Goal: Task Accomplishment & Management: Manage account settings

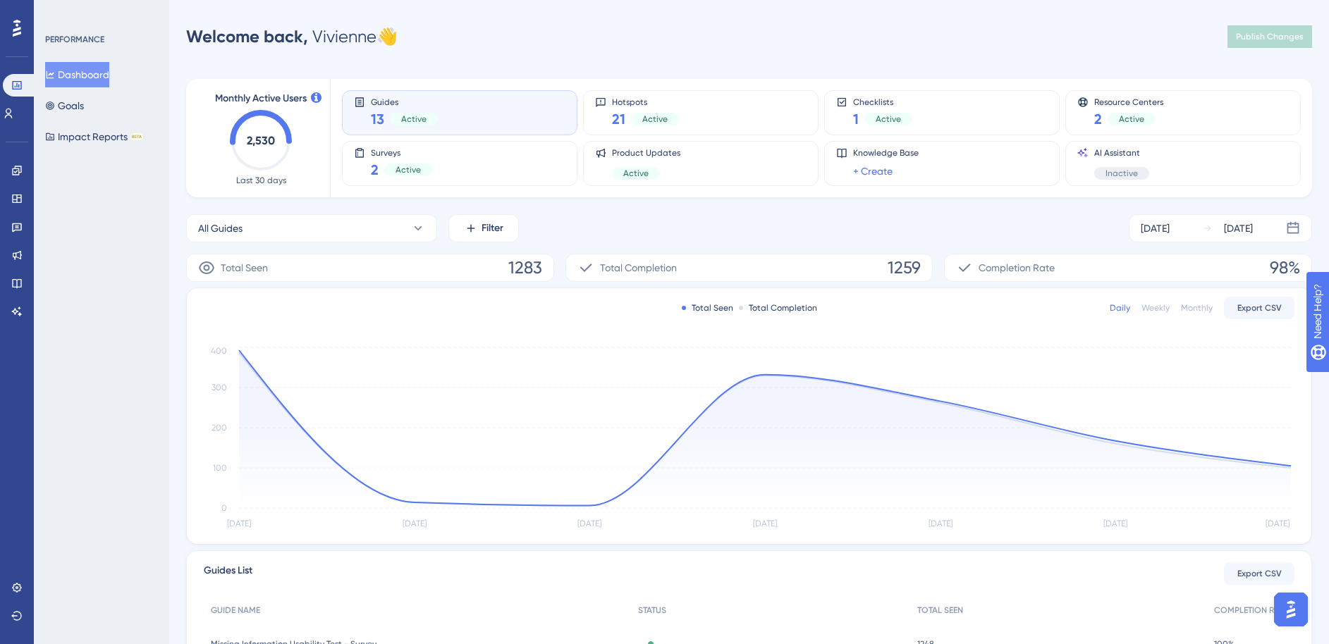
drag, startPoint x: 1315, startPoint y: 452, endPoint x: 1299, endPoint y: 452, distance: 16.2
click at [1313, 452] on div "Performance Users Engagement Widgets Feedback Product Updates Knowledge Base AI…" at bounding box center [748, 457] width 1159 height 868
click at [18, 172] on icon at bounding box center [16, 170] width 9 height 9
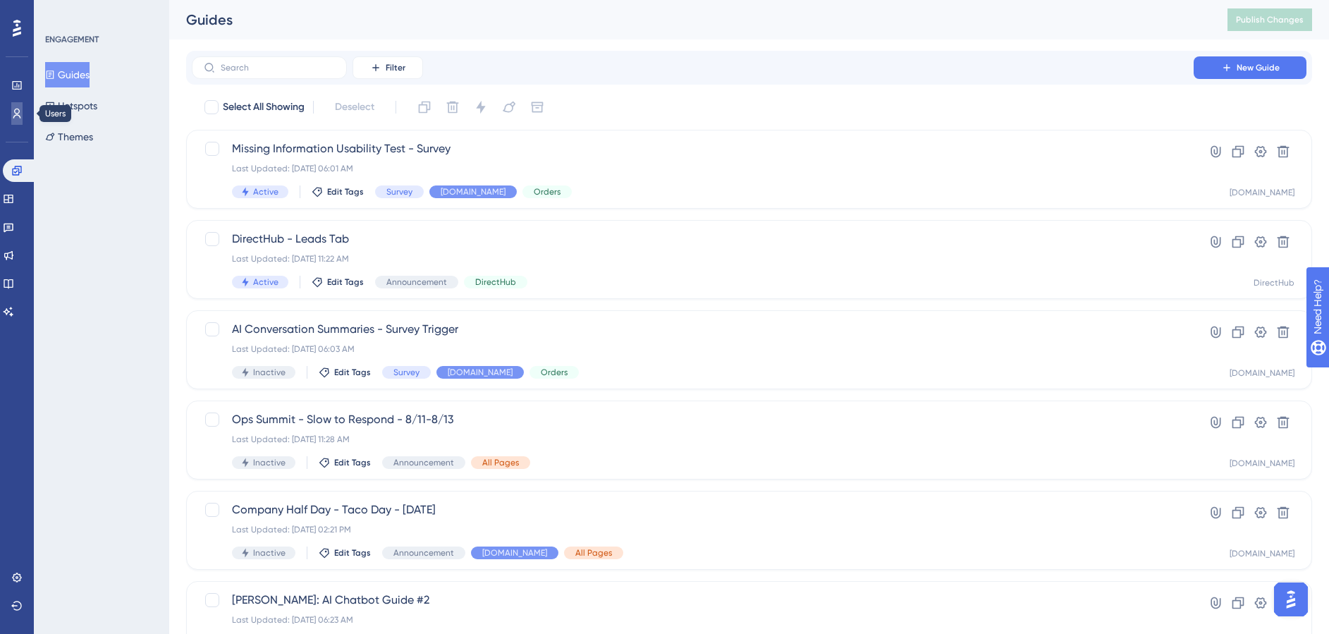
click at [15, 104] on link at bounding box center [16, 113] width 11 height 23
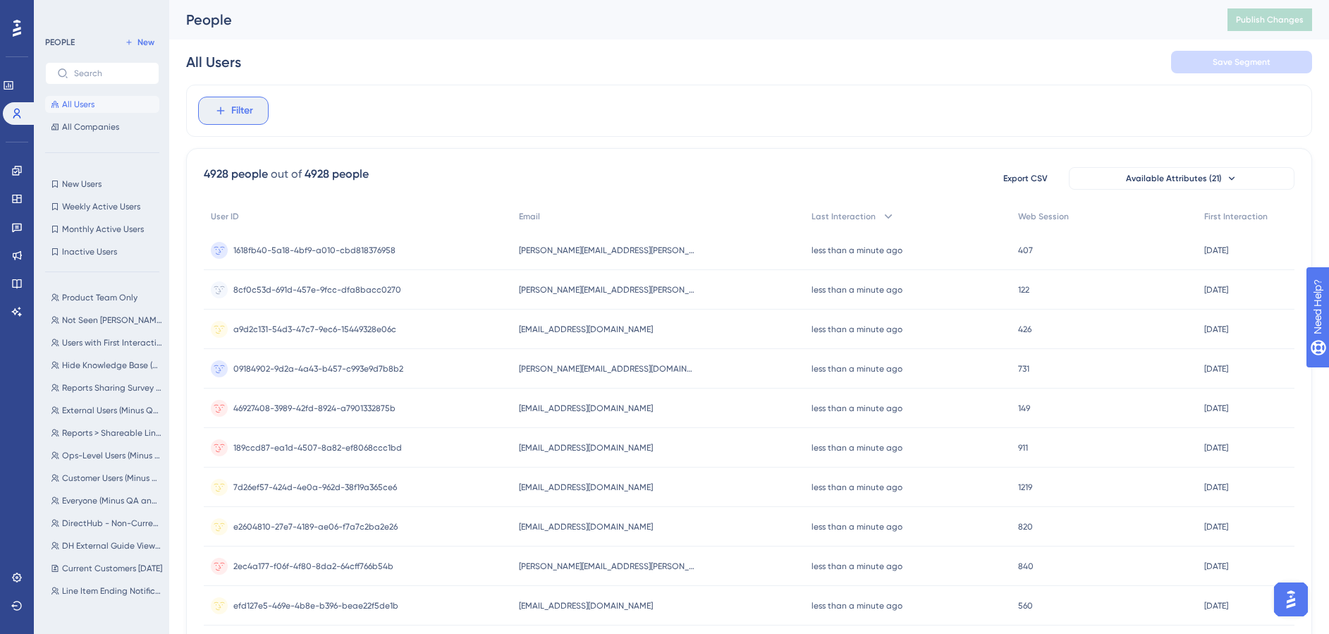
click at [257, 121] on button "Filter" at bounding box center [233, 111] width 70 height 28
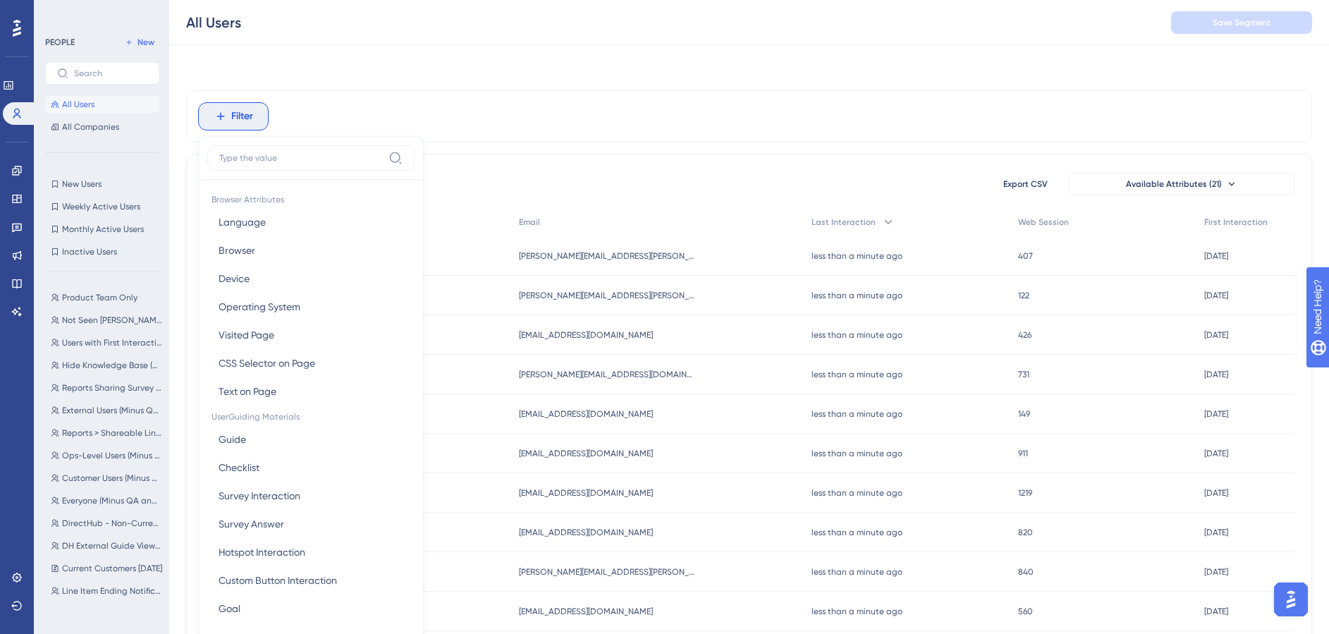
scroll to position [66, 0]
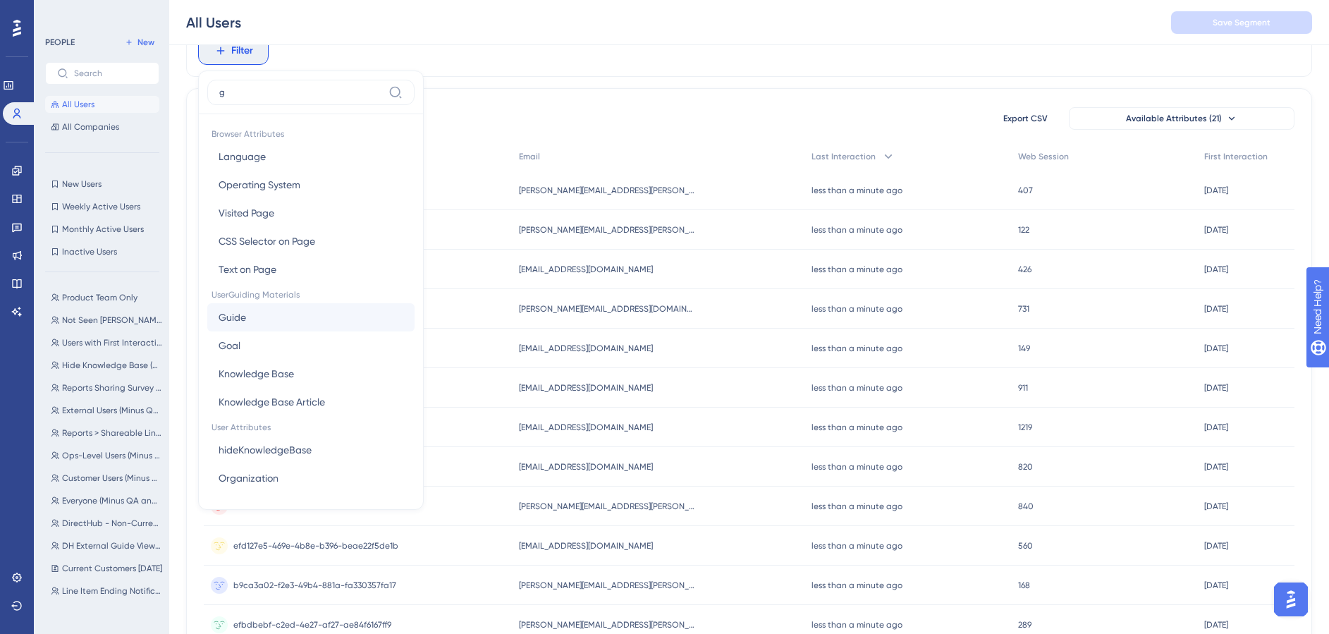
type input "g"
click at [319, 326] on button "Guide Guide" at bounding box center [310, 317] width 207 height 28
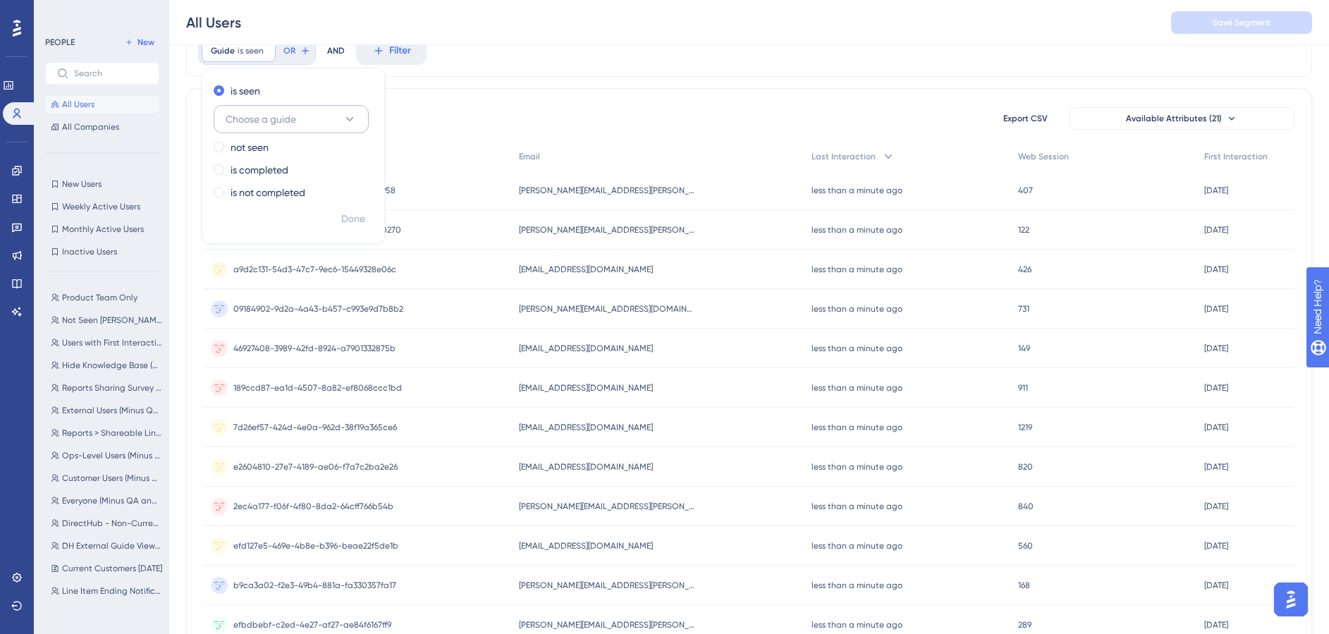
click at [306, 111] on button "Choose a guide" at bounding box center [291, 119] width 155 height 28
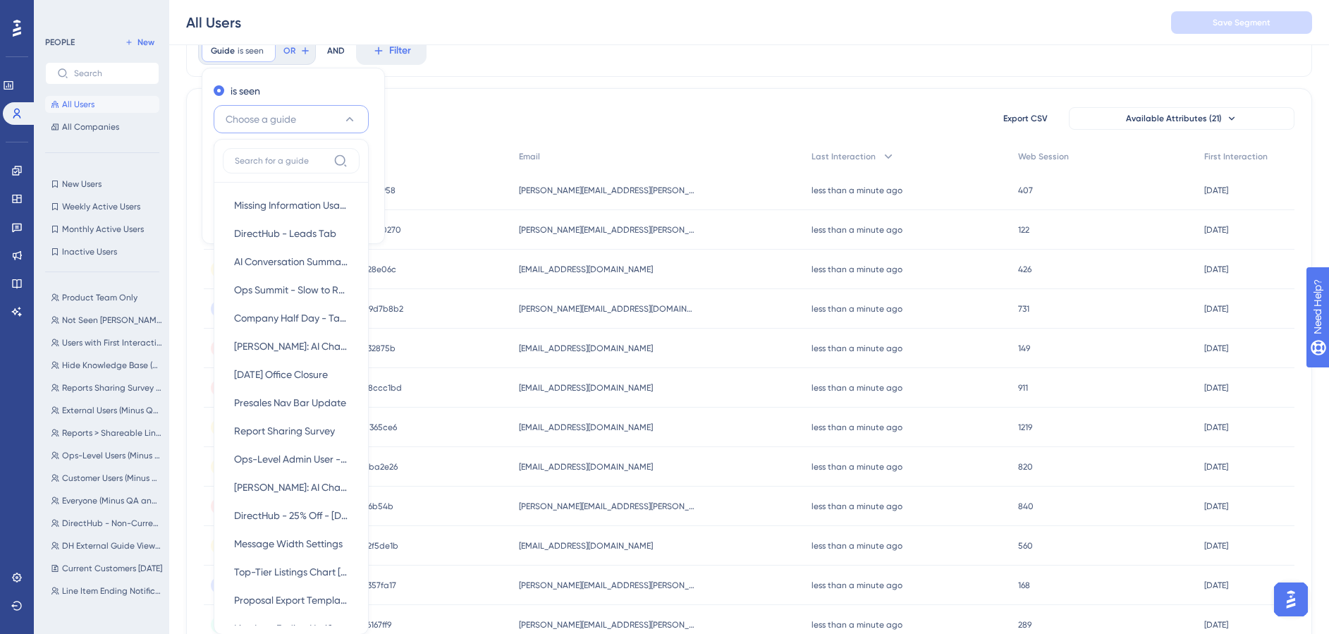
scroll to position [131, 0]
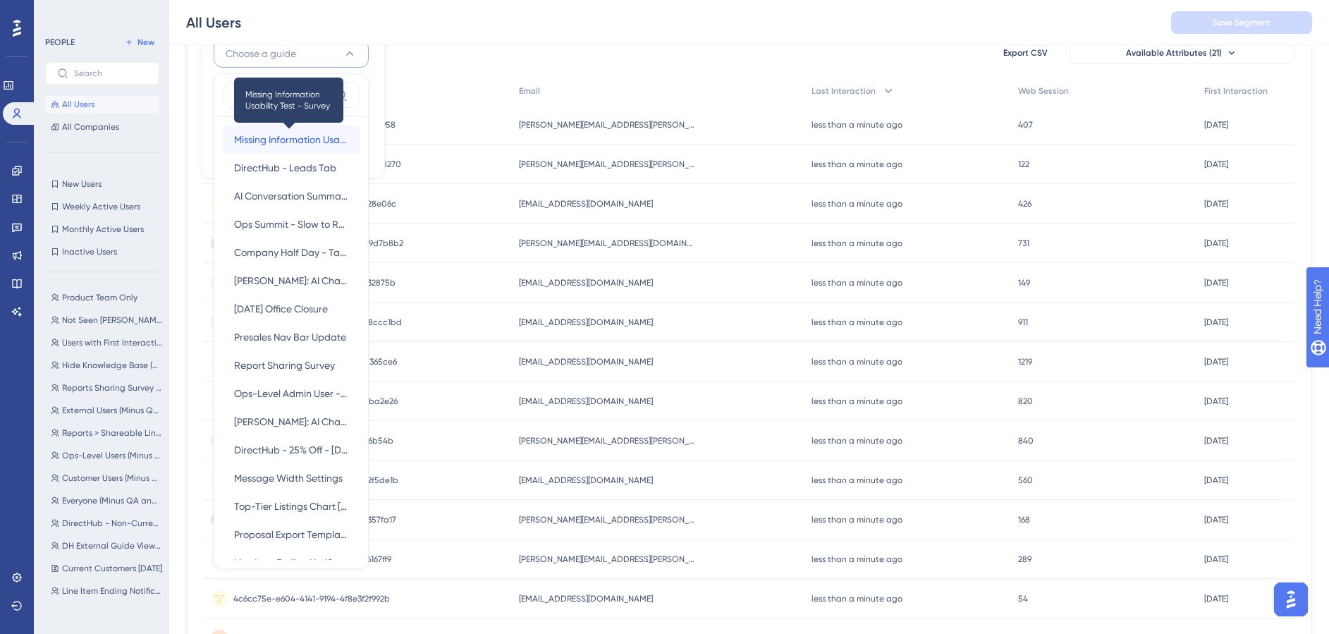
click at [302, 144] on span "Missing Information Usability Test - Survey" at bounding box center [291, 139] width 114 height 17
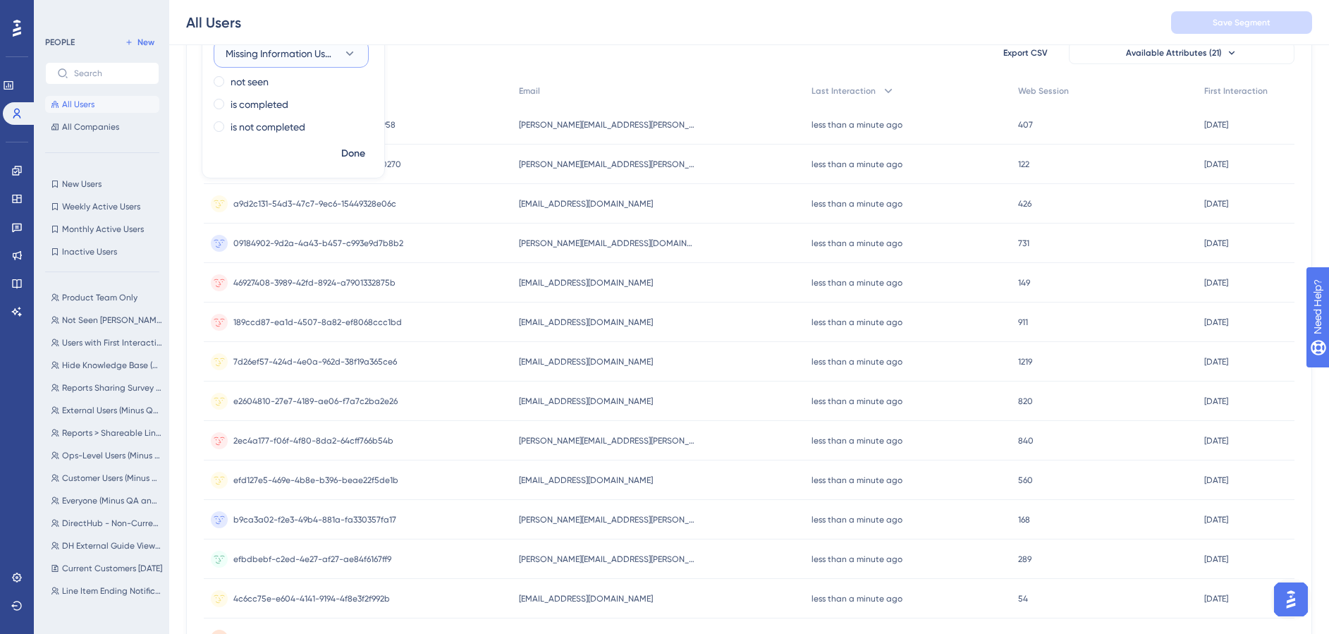
scroll to position [0, 0]
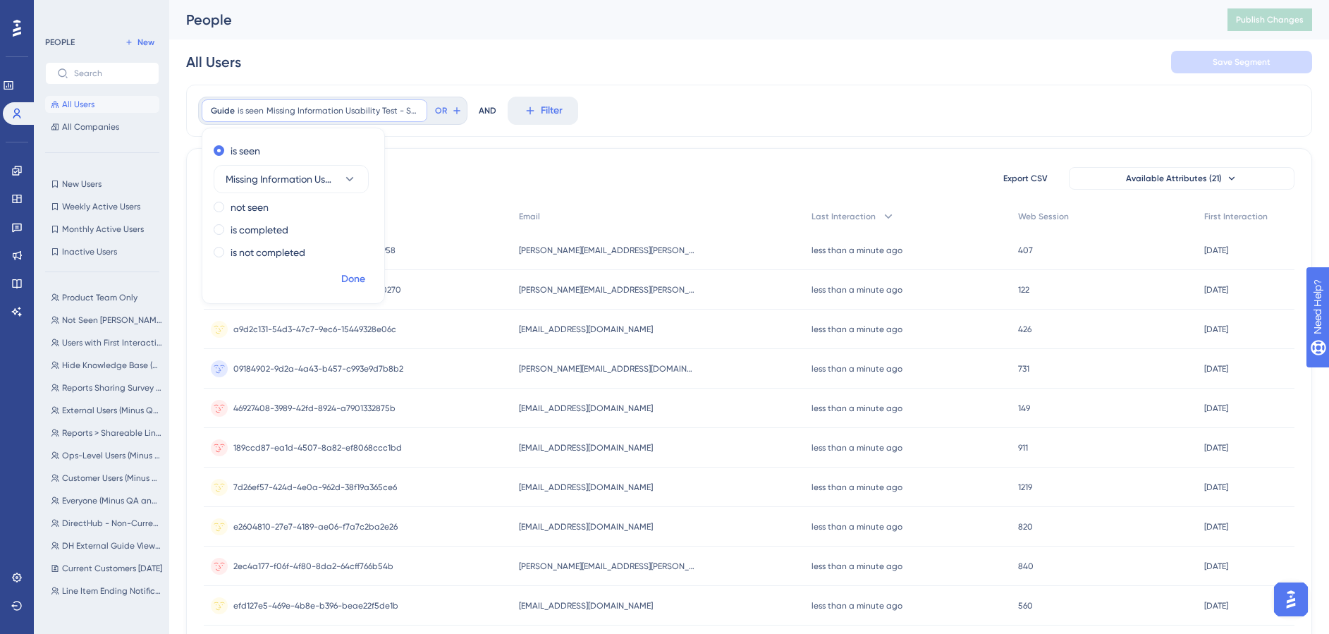
click at [367, 278] on button "Done" at bounding box center [352, 278] width 39 height 25
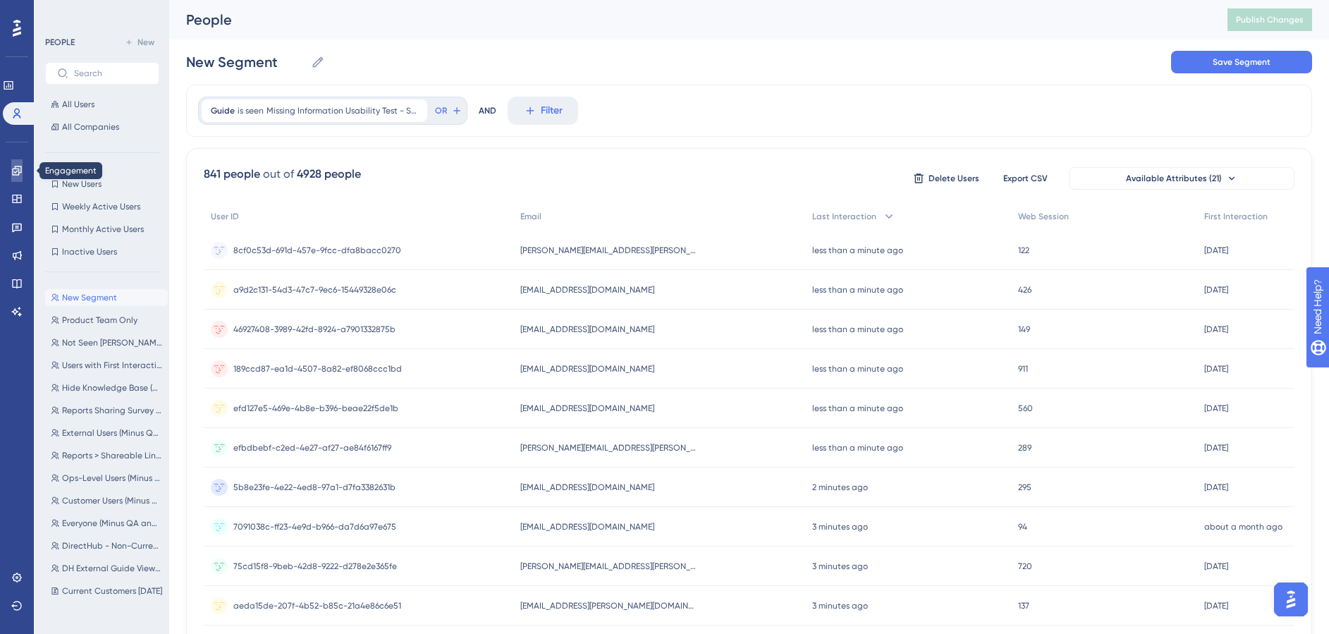
click at [17, 171] on icon at bounding box center [16, 170] width 11 height 11
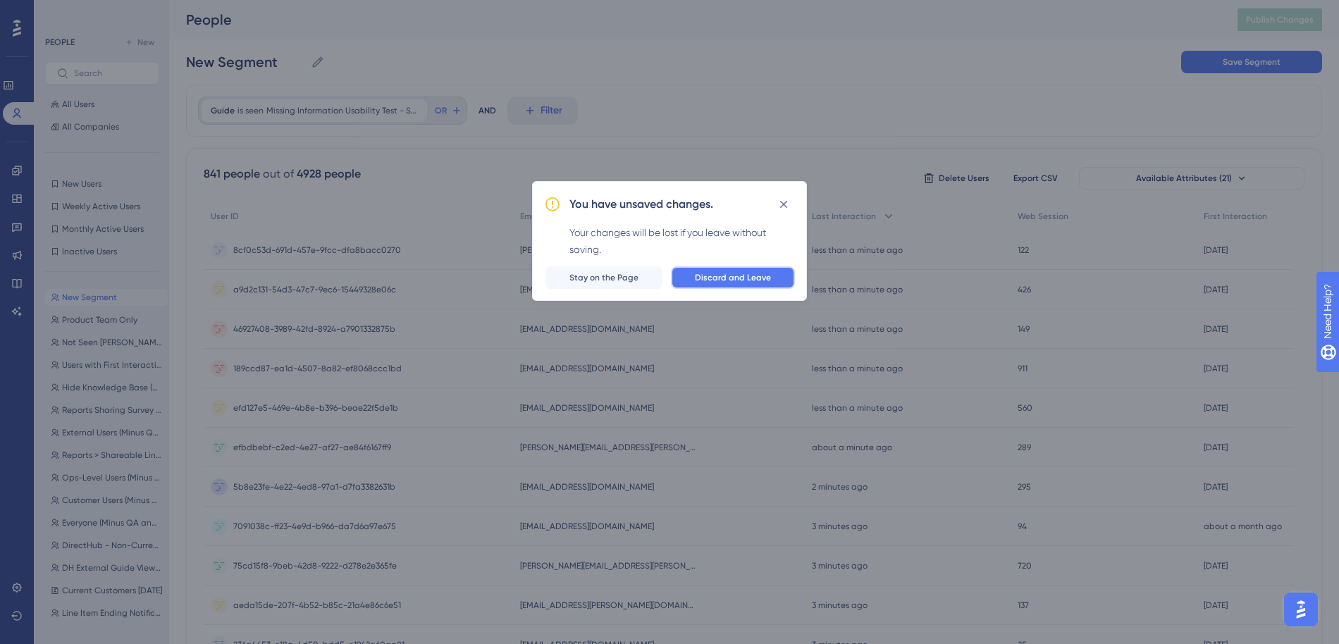
click at [749, 279] on span "Discard and Leave" at bounding box center [733, 277] width 76 height 11
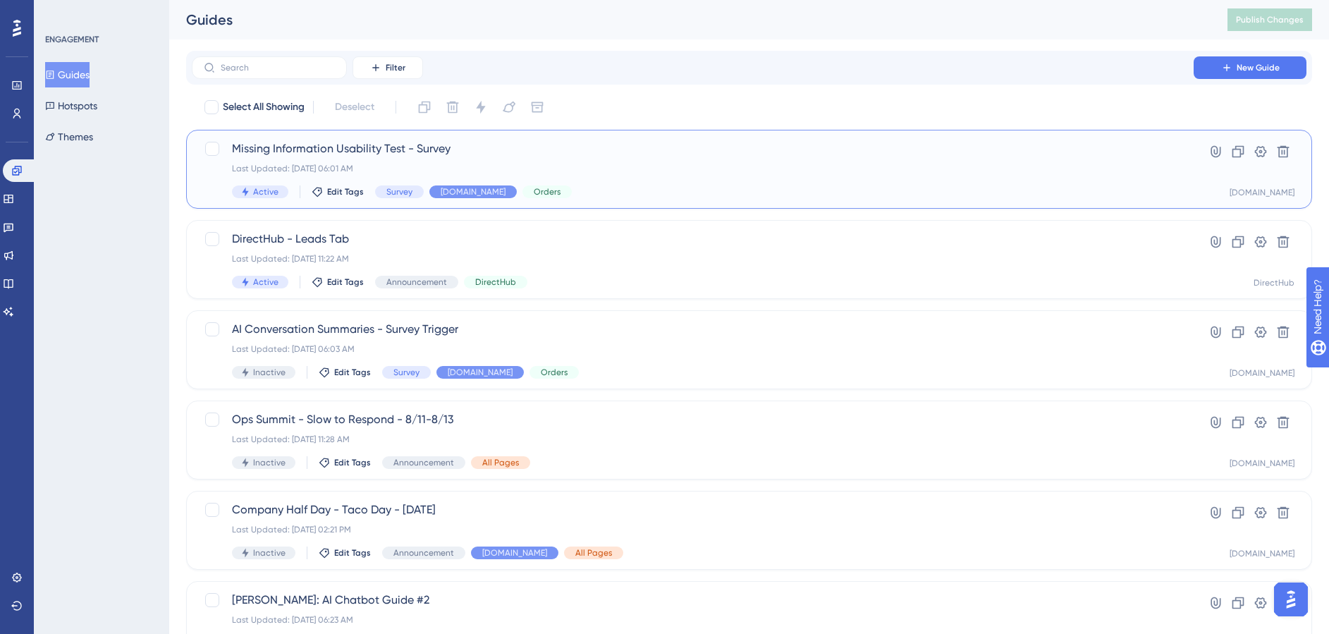
click at [371, 158] on div "Missing Information Usability Test - Survey Last Updated: Sep 17 2025, 06:01 AM…" at bounding box center [692, 169] width 921 height 58
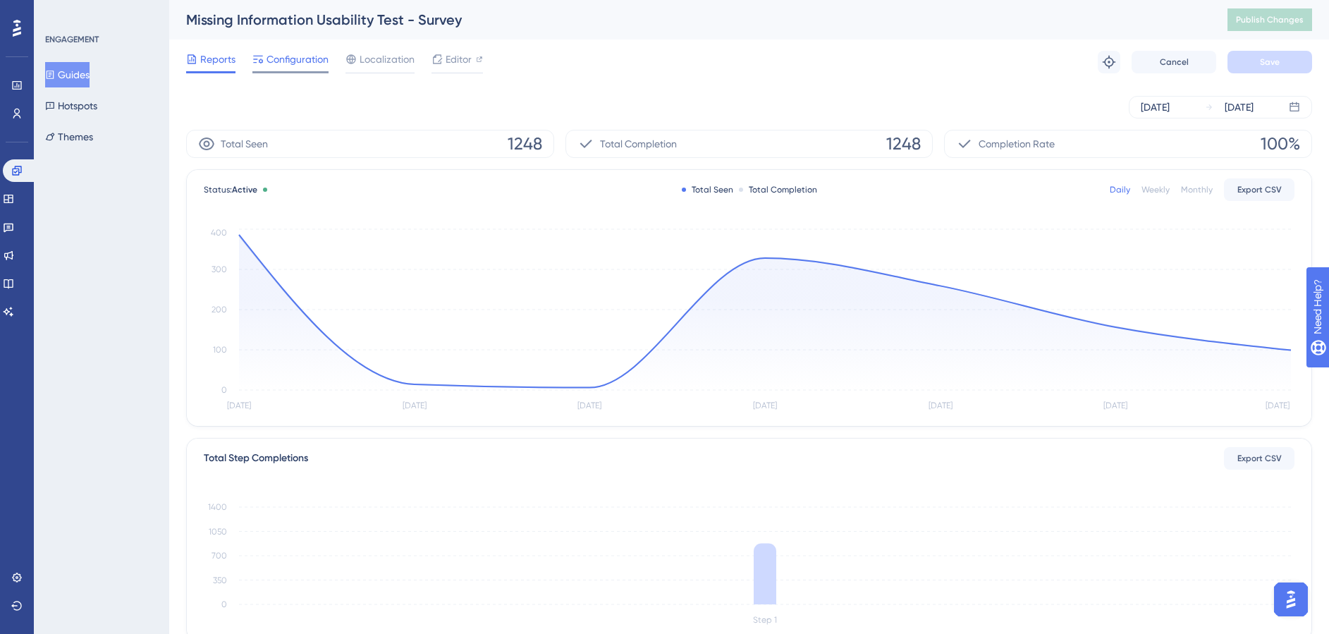
click at [288, 63] on span "Configuration" at bounding box center [297, 59] width 62 height 17
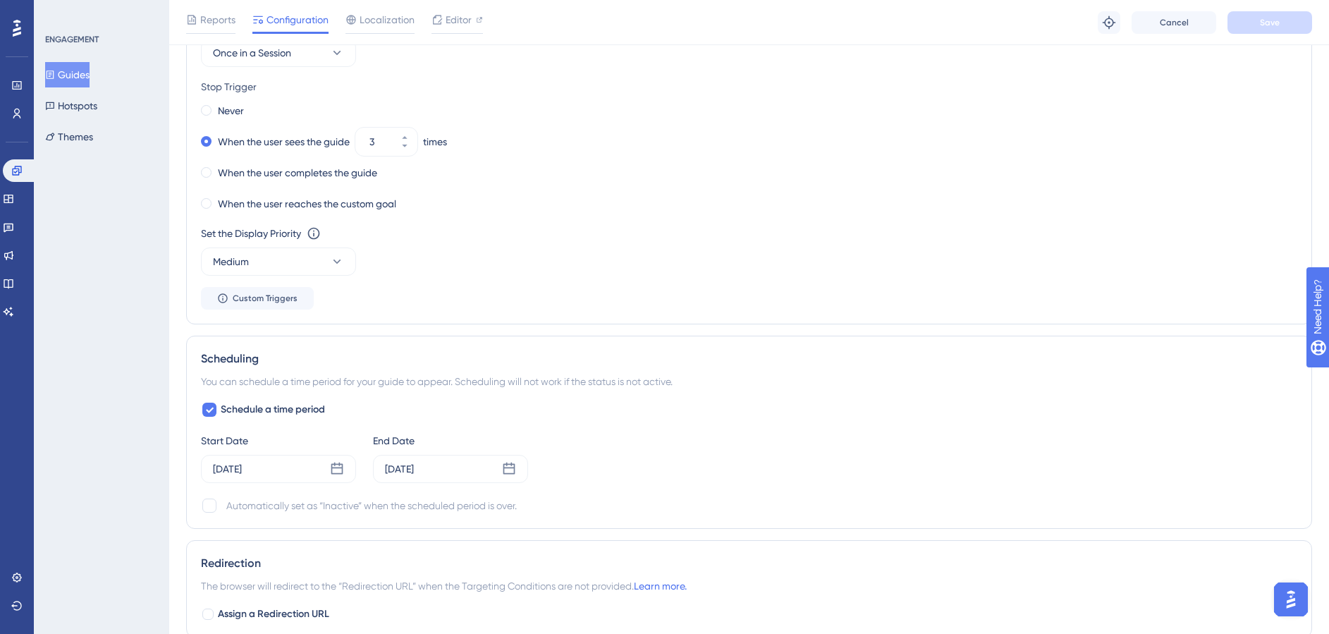
scroll to position [842, 0]
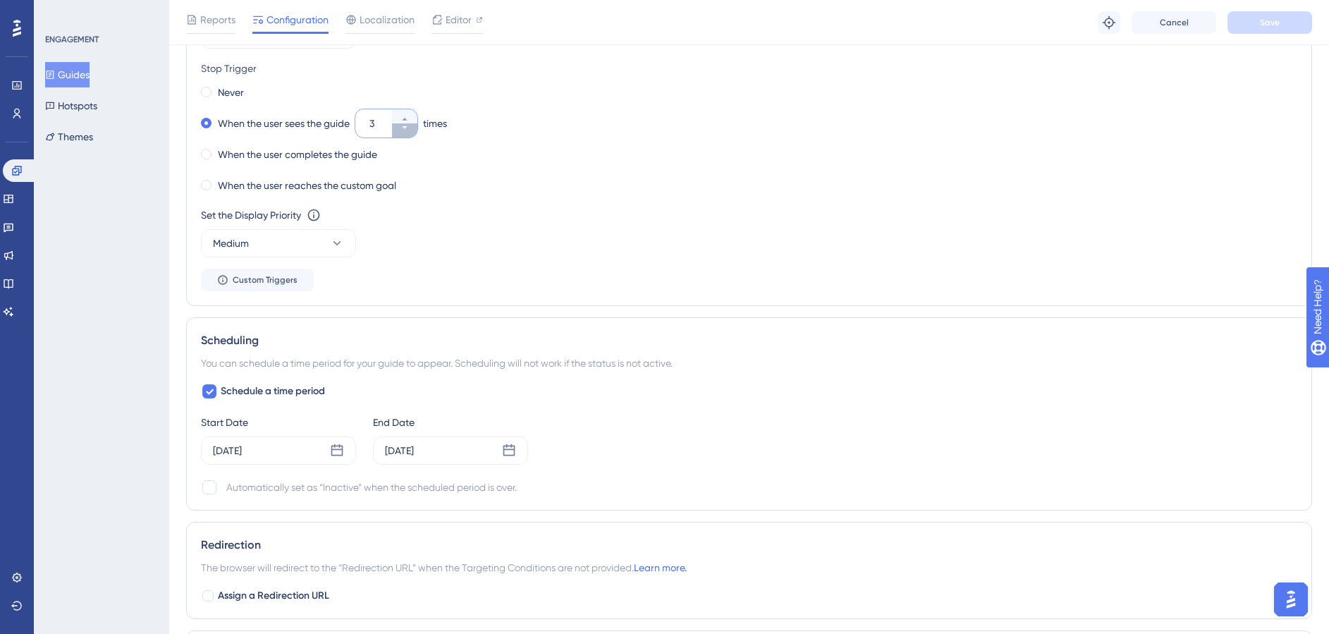
click at [404, 127] on icon at bounding box center [404, 127] width 8 height 8
type input "2"
click at [543, 314] on div "Status: Active Guide Information Guide ID: 151658 Copy Guide Name Missing Infor…" at bounding box center [749, 43] width 1126 height 1589
click at [225, 492] on div "Automatically set as “Inactive” when the scheduled period is over." at bounding box center [749, 487] width 1096 height 17
click at [208, 488] on div at bounding box center [209, 487] width 14 height 14
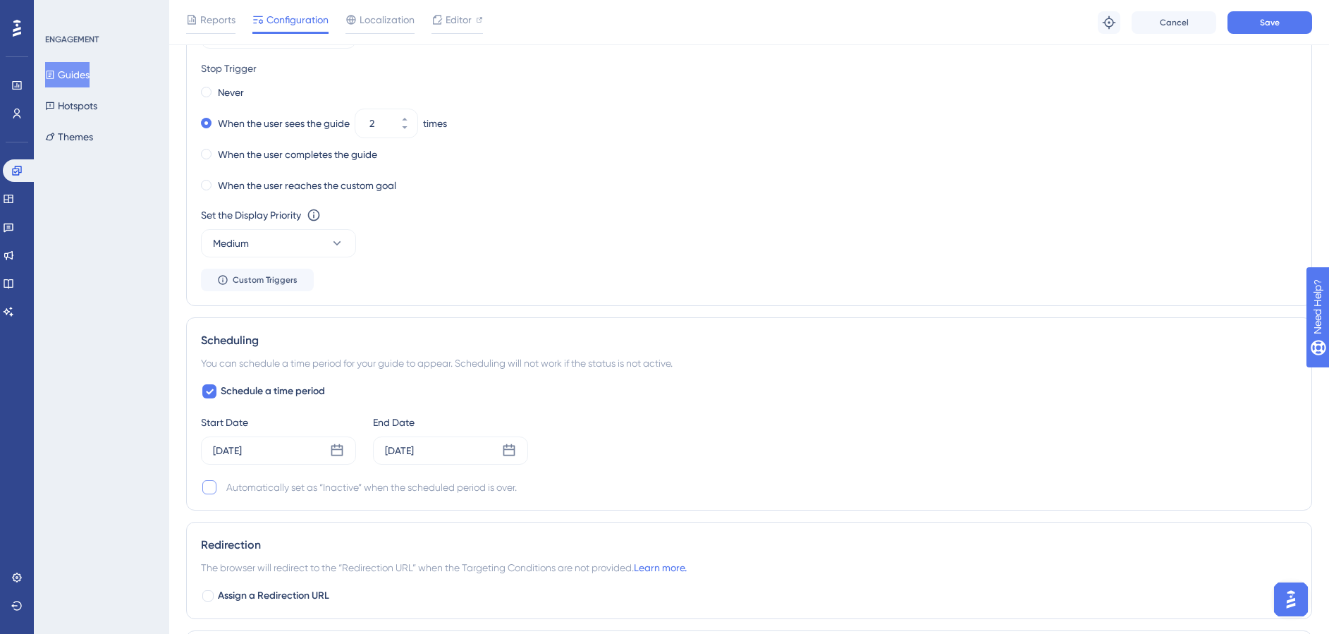
checkbox input "true"
click at [1264, 25] on span "Save" at bounding box center [1269, 22] width 20 height 11
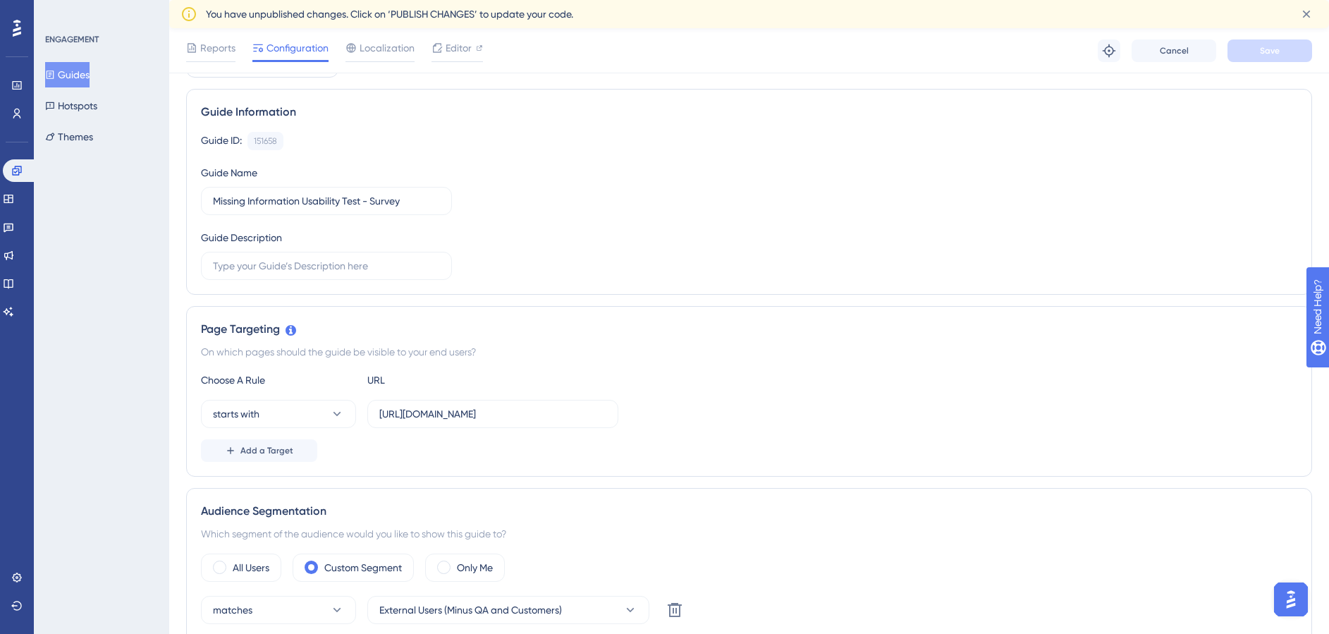
scroll to position [17, 0]
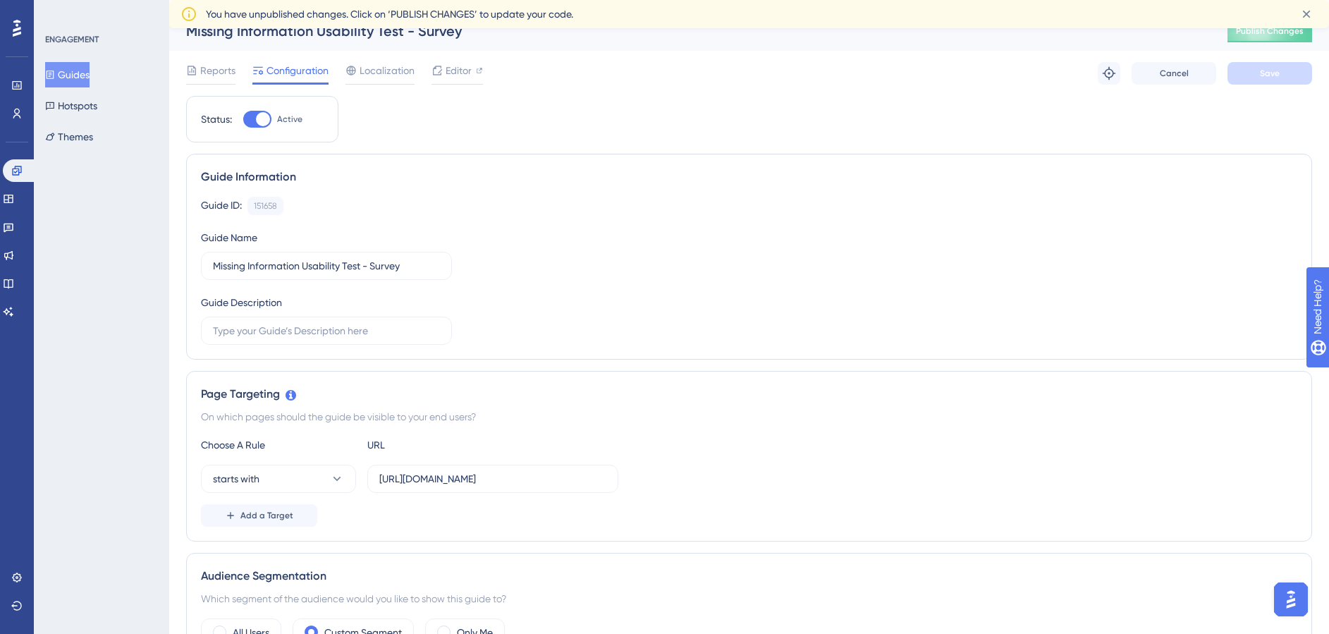
click at [1271, 42] on div "Missing Information Usability Test - Survey Publish Changes" at bounding box center [748, 30] width 1159 height 39
click at [1272, 37] on button "Publish Changes" at bounding box center [1269, 31] width 85 height 23
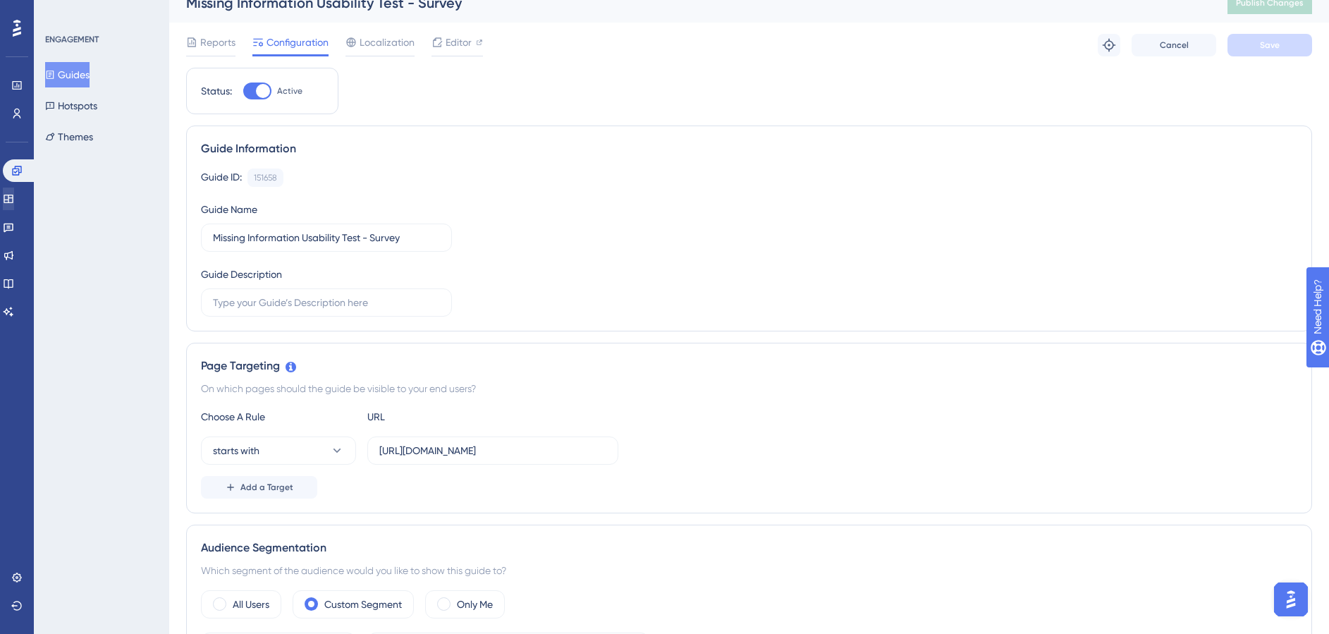
scroll to position [0, 0]
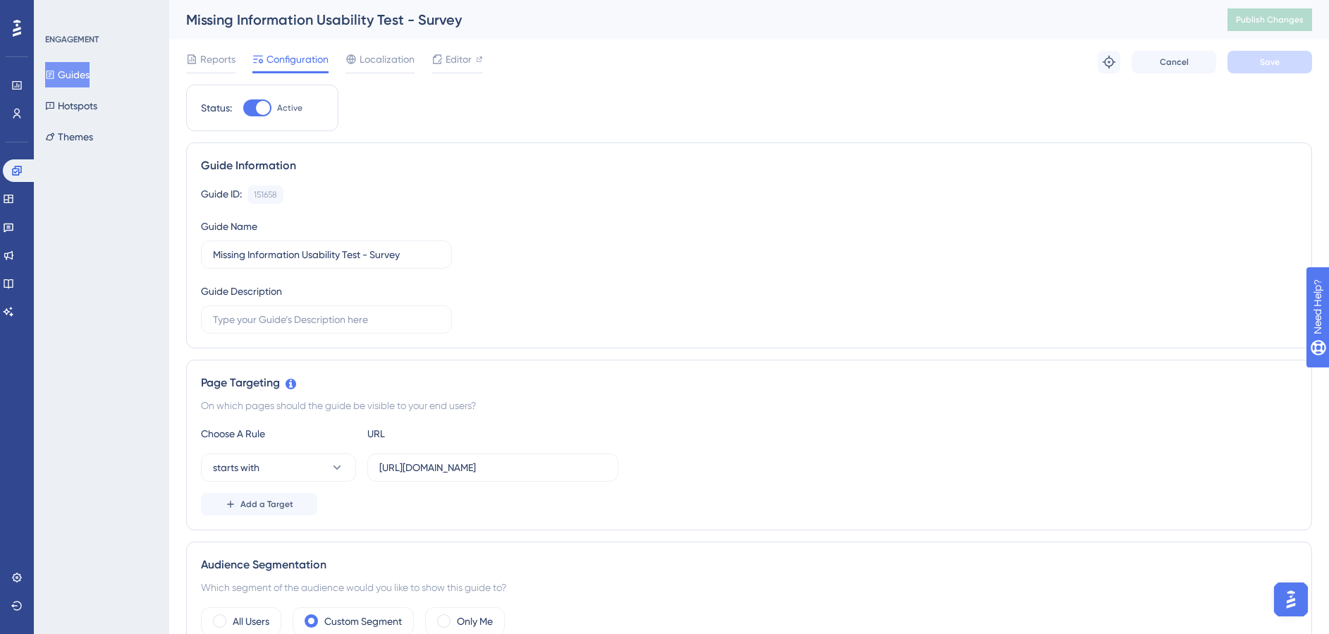
click at [70, 73] on button "Guides" at bounding box center [67, 74] width 44 height 25
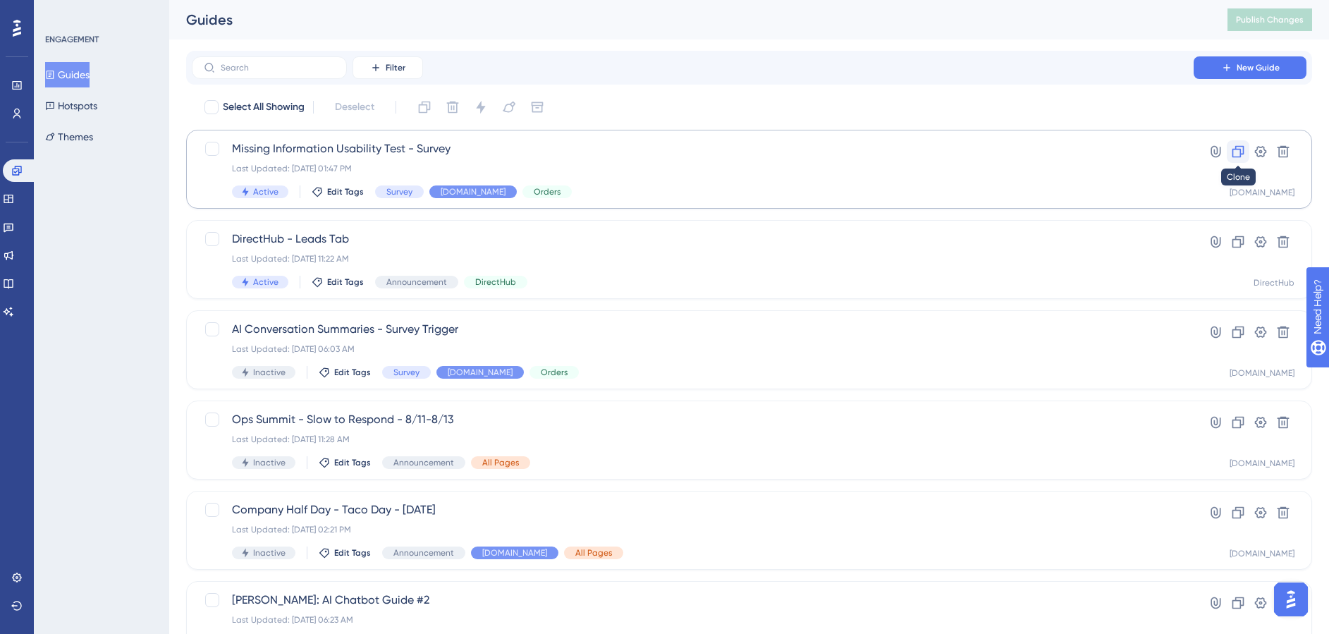
click at [1233, 149] on icon at bounding box center [1238, 152] width 12 height 12
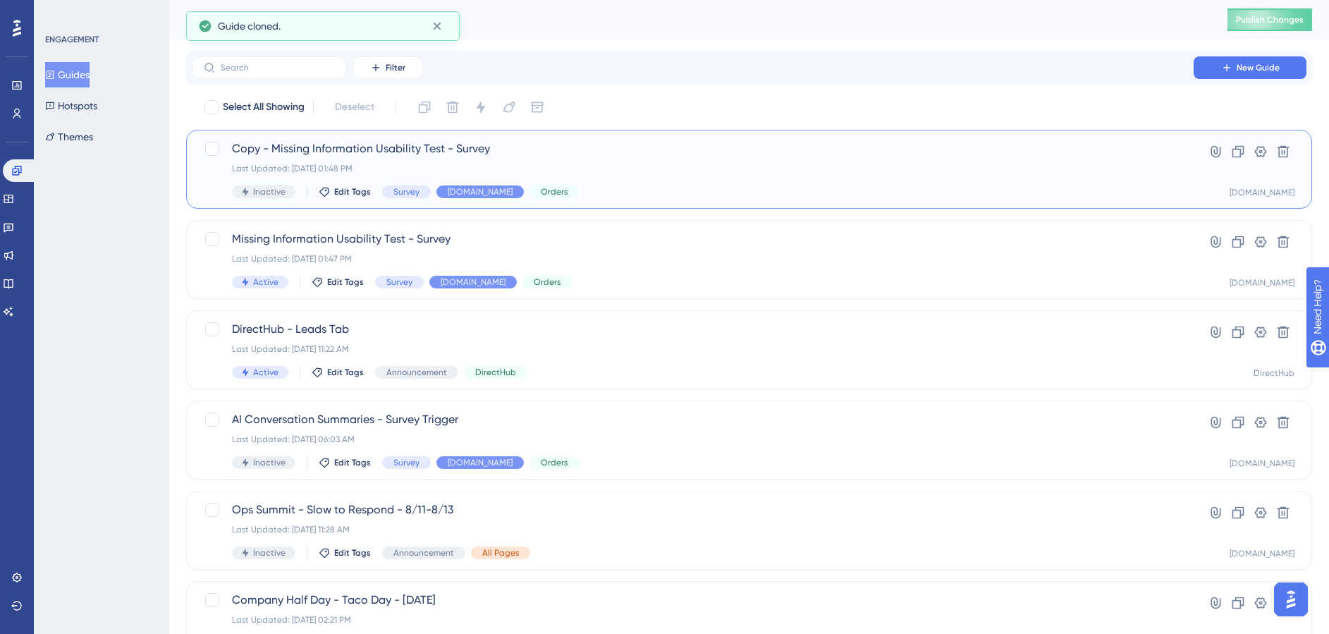
click at [413, 149] on span "Copy - Missing Information Usability Test - Survey" at bounding box center [692, 148] width 921 height 17
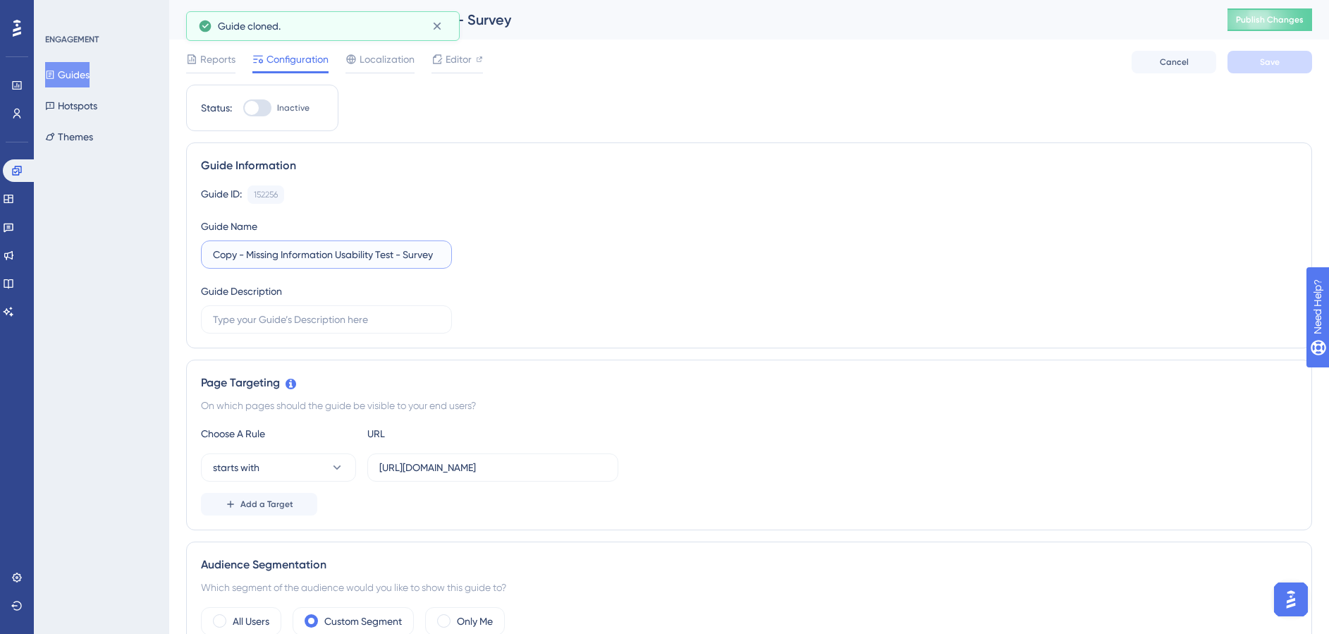
click at [278, 254] on input "Copy - Missing Information Usability Test - Survey" at bounding box center [326, 255] width 227 height 16
click at [306, 241] on label "Copy - Missing Information Usability Test - Survey" at bounding box center [326, 254] width 251 height 28
click at [306, 247] on input "Copy - Missing Information Usability Test - Survey" at bounding box center [326, 255] width 227 height 16
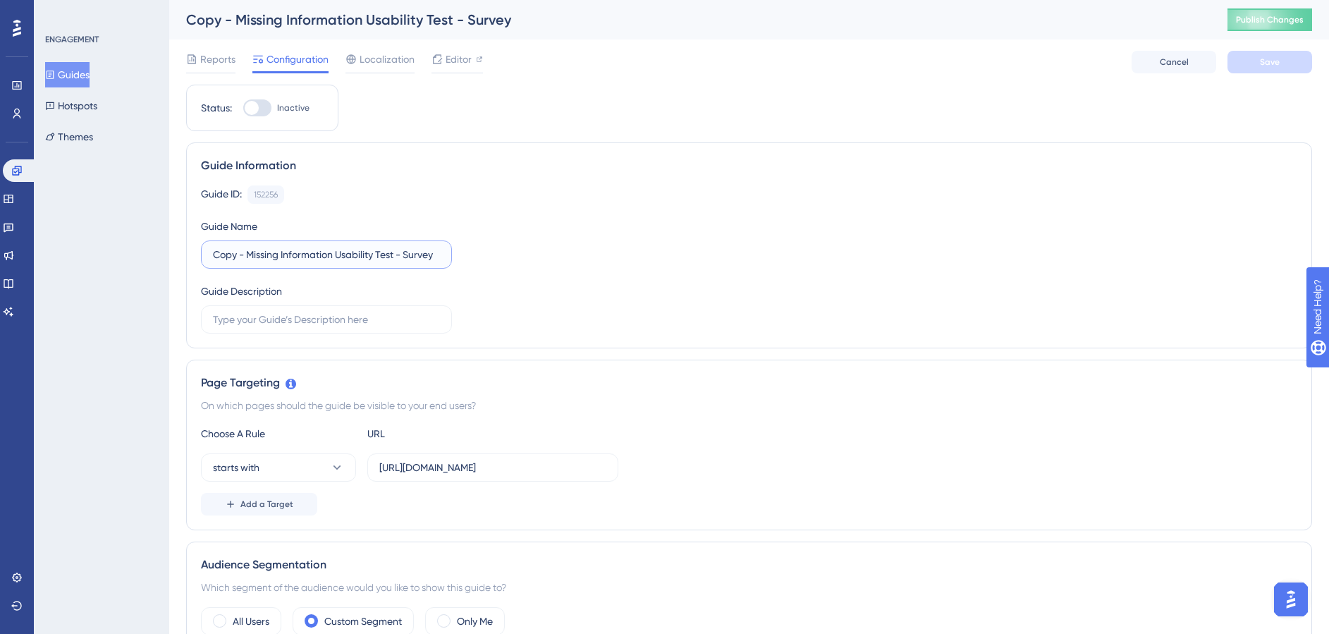
click at [401, 254] on input "Copy - Missing Information Usability Test - Survey" at bounding box center [326, 255] width 227 height 16
drag, startPoint x: 396, startPoint y: 257, endPoint x: 205, endPoint y: 241, distance: 191.7
click at [205, 241] on label "Copy - Missing Information Usability Test - Survey" at bounding box center [326, 254] width 251 height 28
click at [295, 256] on input "Copy - Missing Information Usability Test - Survey" at bounding box center [326, 255] width 227 height 16
drag, startPoint x: 332, startPoint y: 254, endPoint x: 168, endPoint y: 252, distance: 163.5
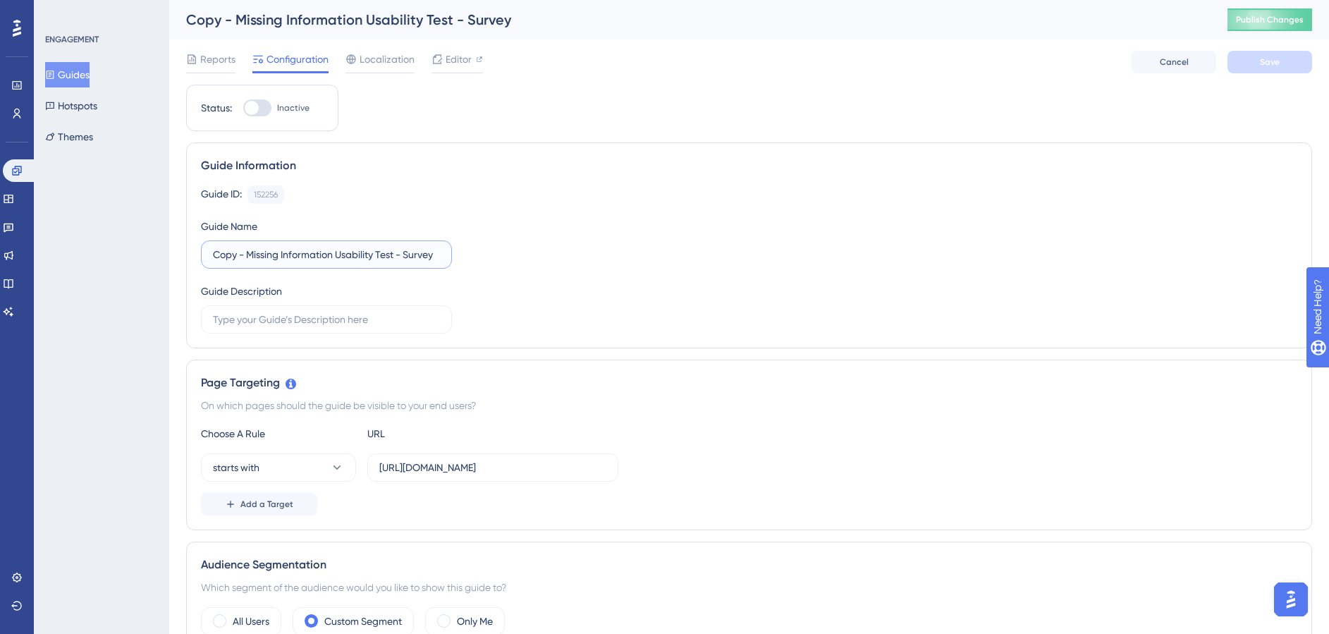
type input "Creative Library Usability Test - Survey"
click at [712, 266] on div "Guide ID: 152256 Copy Guide Name Creative Library Usability Test - Survey Guide…" at bounding box center [749, 259] width 1096 height 148
click at [448, 193] on div "Guide ID: 152256 Copy" at bounding box center [749, 194] width 1096 height 18
click at [1274, 59] on span "Save" at bounding box center [1269, 61] width 20 height 11
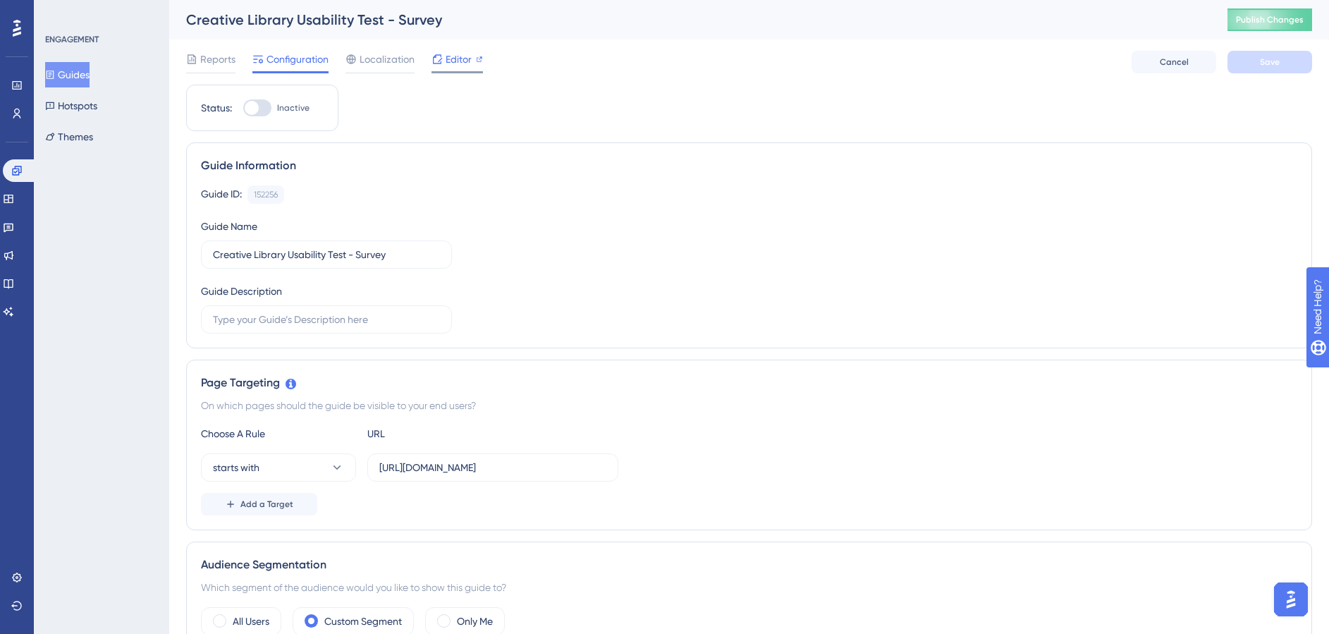
click at [476, 65] on div at bounding box center [479, 59] width 7 height 17
click at [1276, 20] on button "Publish Changes" at bounding box center [1269, 19] width 85 height 23
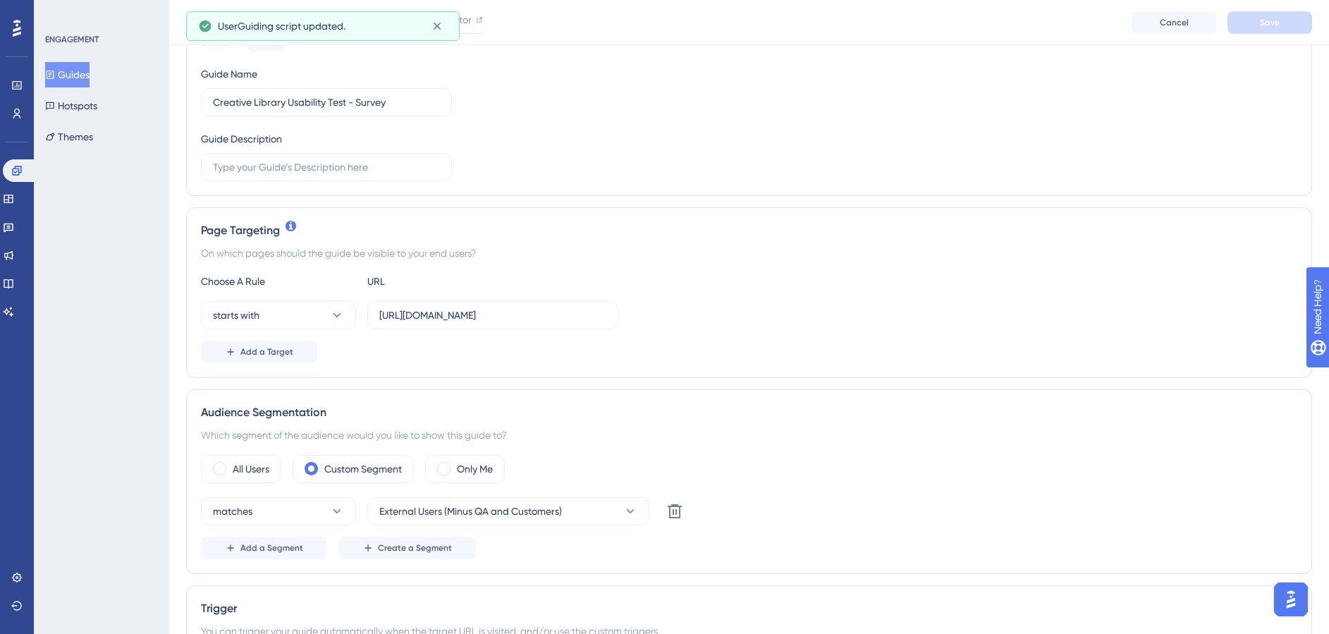
click at [431, 288] on div "URL" at bounding box center [444, 281] width 155 height 17
click at [417, 316] on input "https://ui.marketing/campaign-hub/order-detail/" at bounding box center [492, 315] width 227 height 16
type input "https://stg.ui.marketing/campaign-hub/order-detail/"
click at [725, 273] on div "Choose A Rule URL" at bounding box center [749, 281] width 1096 height 17
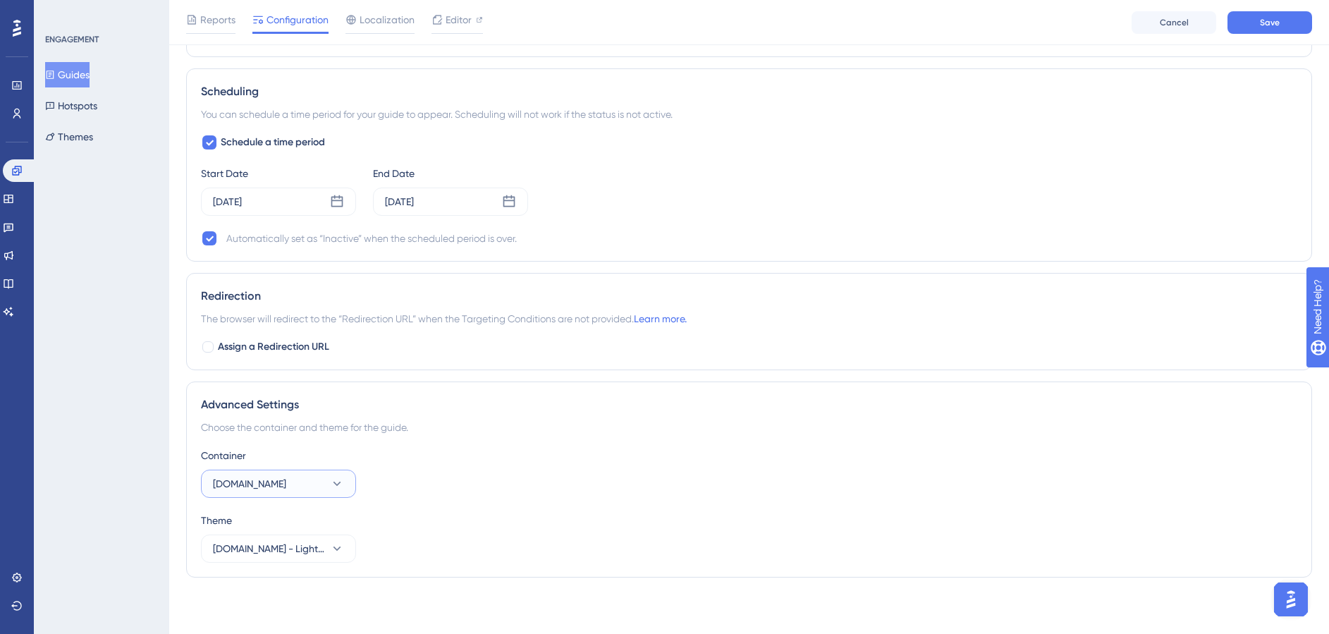
click at [333, 478] on icon at bounding box center [337, 483] width 14 height 14
click at [304, 612] on span "Ui.Marketing - STG" at bounding box center [271, 610] width 101 height 17
click at [751, 468] on div "Container Ui.Marketing - STG" at bounding box center [749, 472] width 1096 height 51
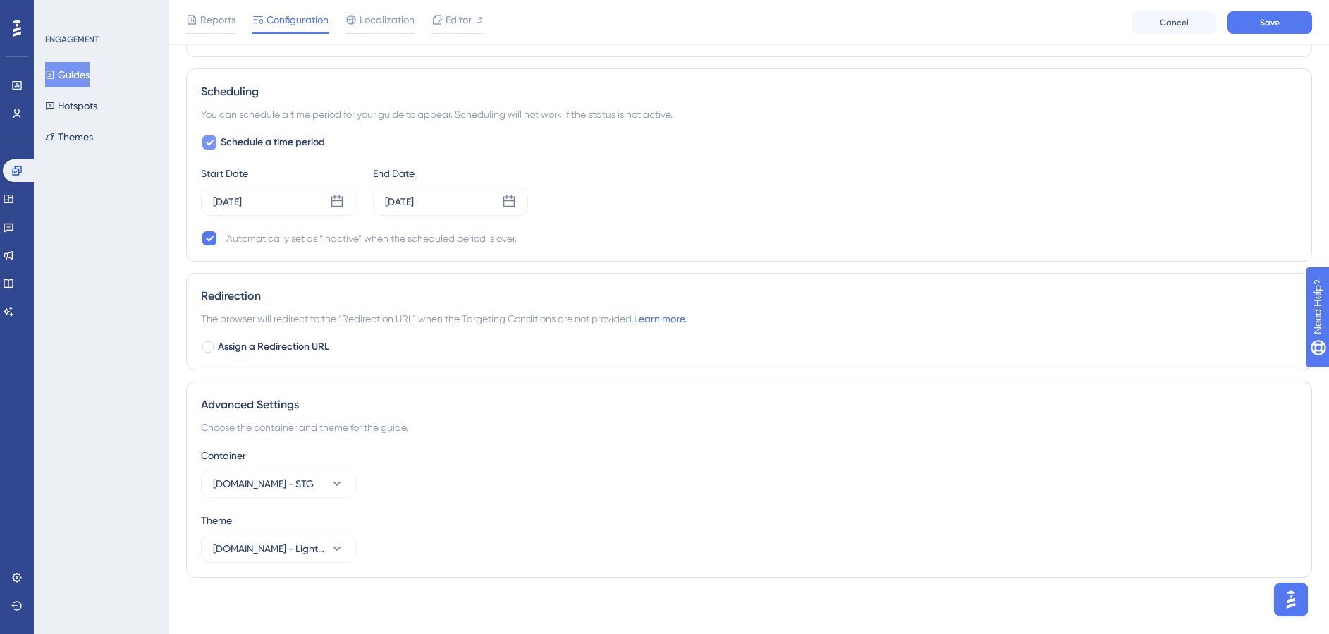
click at [227, 142] on span "Schedule a time period" at bounding box center [273, 142] width 104 height 17
checkbox input "false"
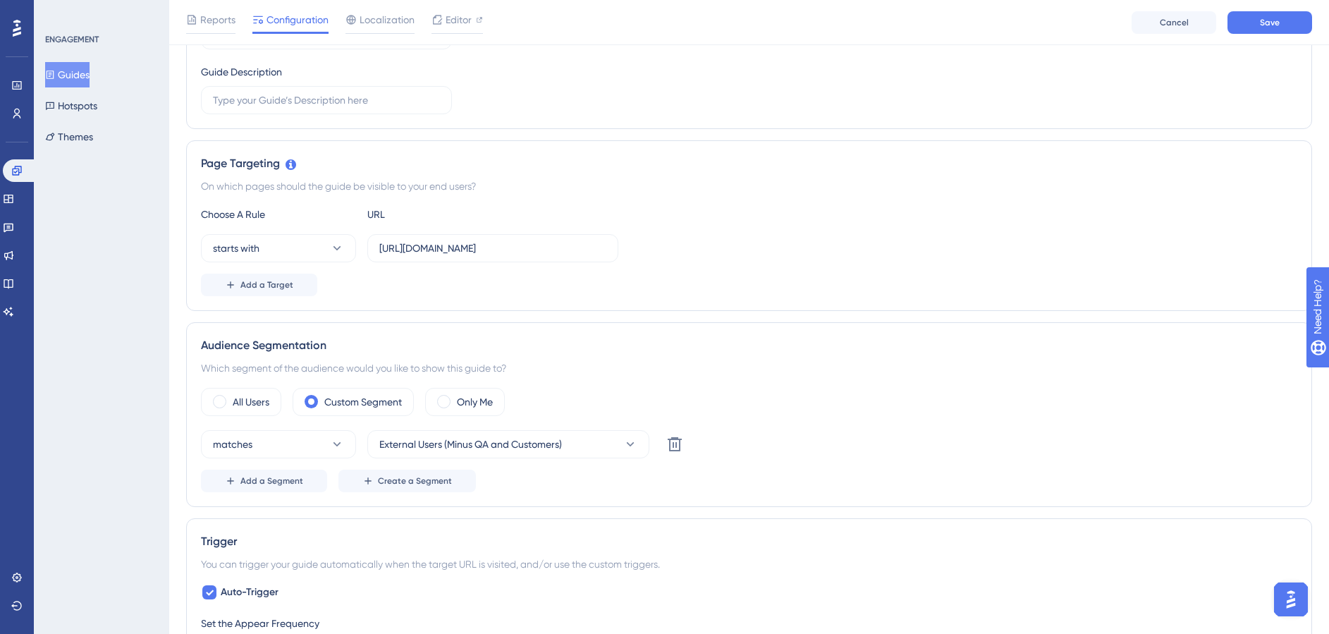
scroll to position [0, 0]
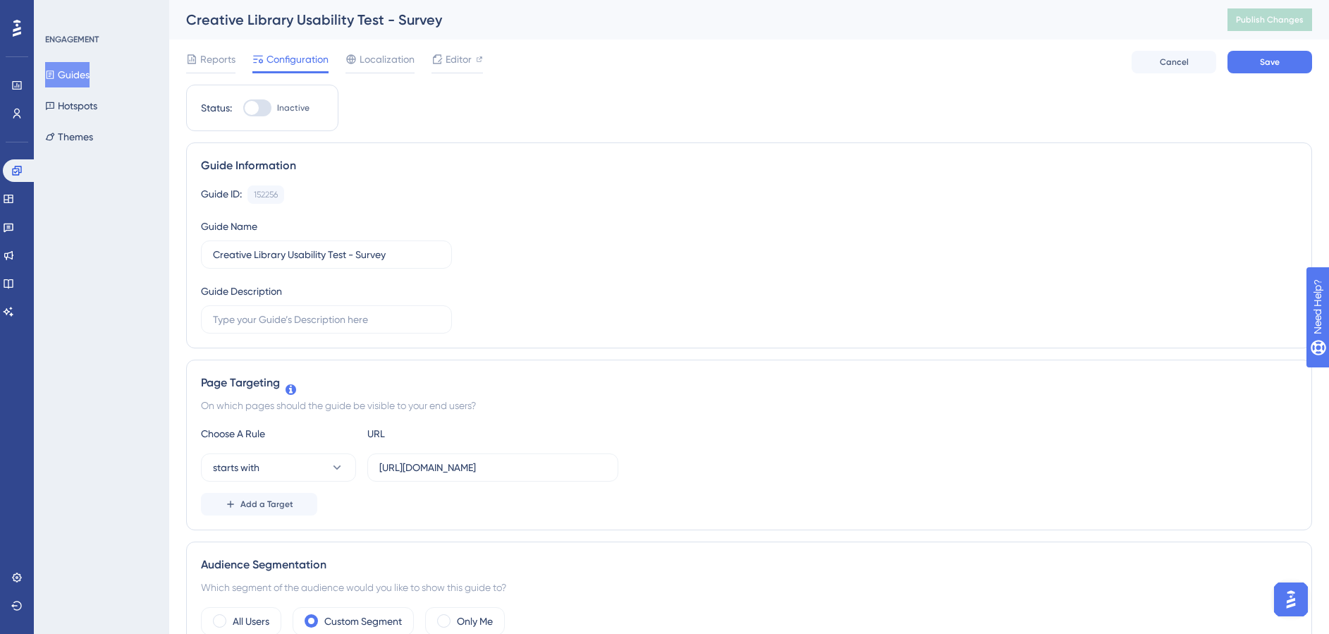
click at [266, 106] on div at bounding box center [257, 107] width 28 height 17
click at [243, 108] on input "Inactive" at bounding box center [242, 108] width 1 height 1
checkbox input "true"
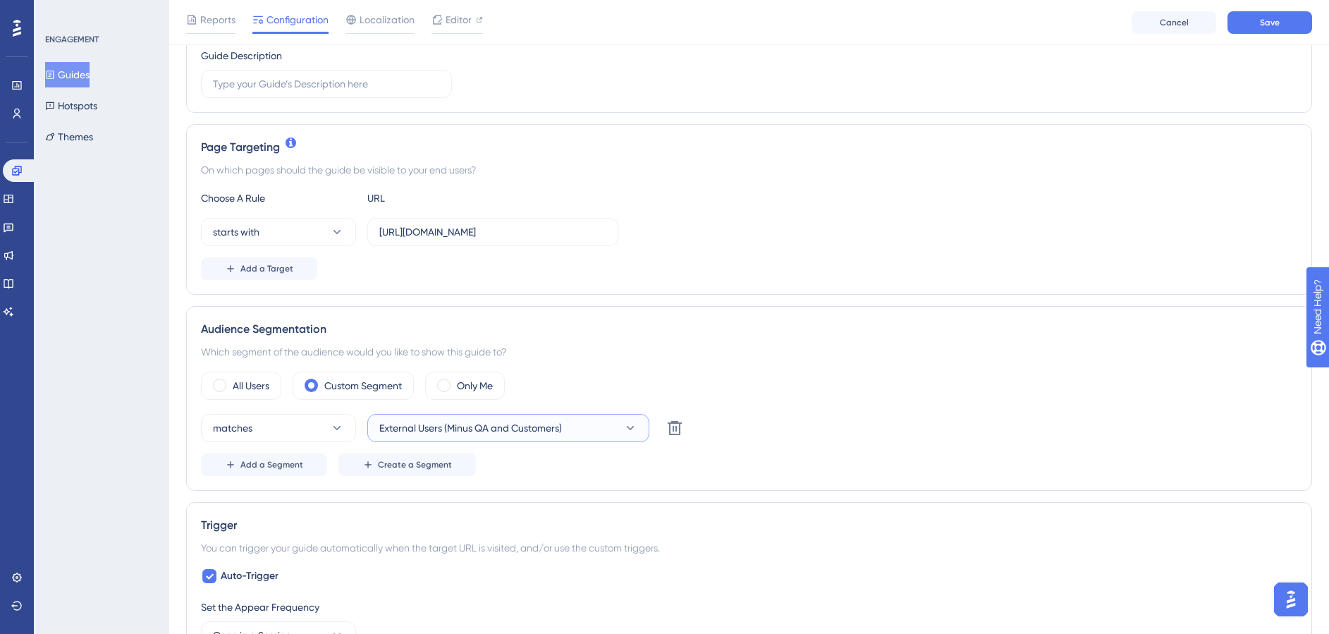
click at [437, 427] on span "External Users (Minus QA and Customers)" at bounding box center [470, 427] width 183 height 17
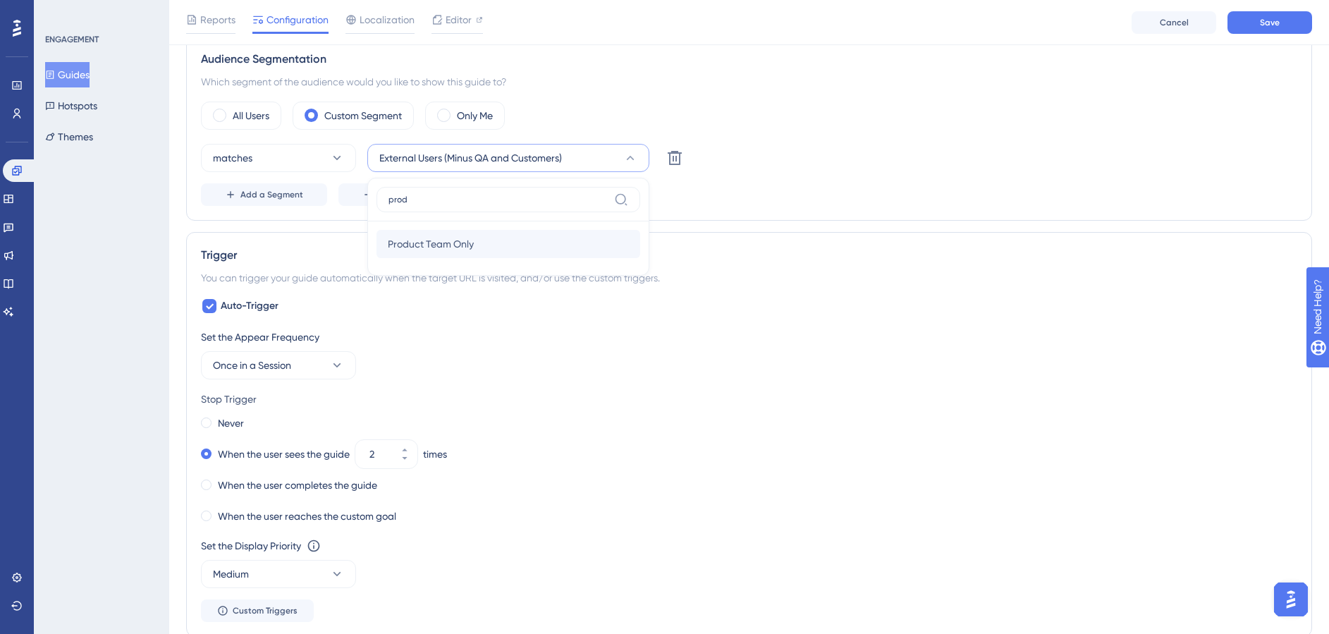
type input "prod"
click at [560, 245] on div "Product Team Only Product Team Only" at bounding box center [508, 244] width 241 height 28
click at [985, 149] on div "matches Product Team Only Delete" at bounding box center [749, 158] width 1096 height 28
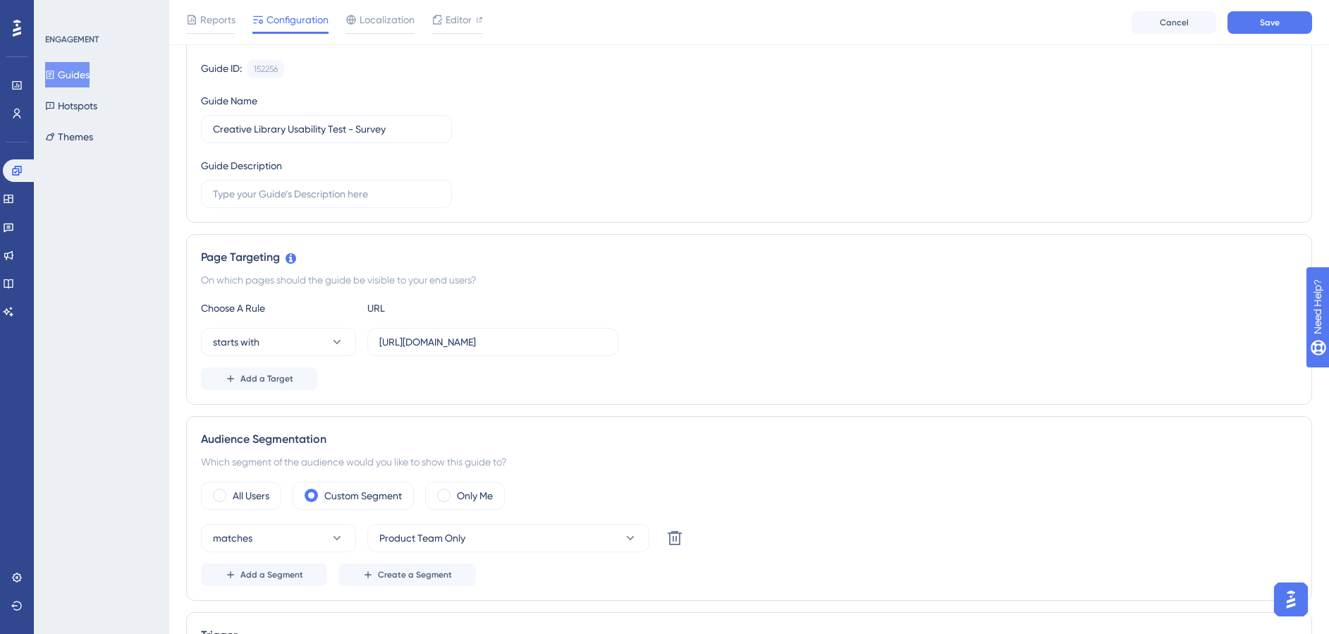
scroll to position [0, 0]
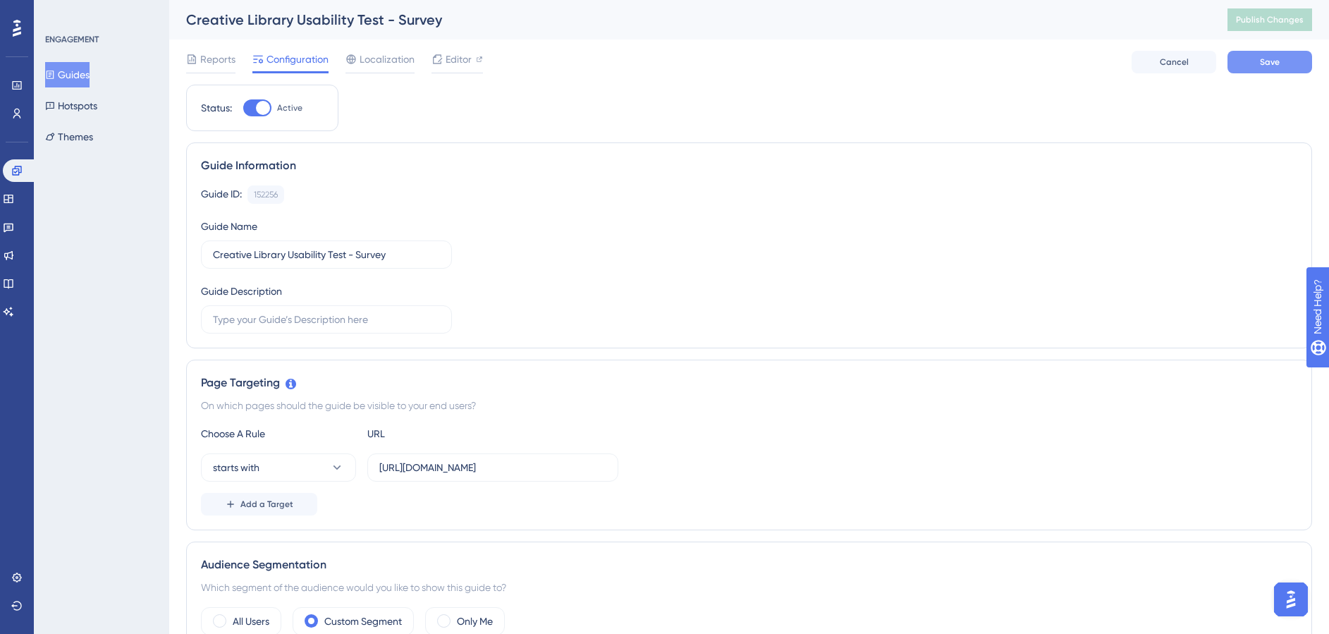
drag, startPoint x: 1317, startPoint y: 67, endPoint x: 1308, endPoint y: 67, distance: 8.5
click at [1295, 64] on button "Save" at bounding box center [1269, 62] width 85 height 23
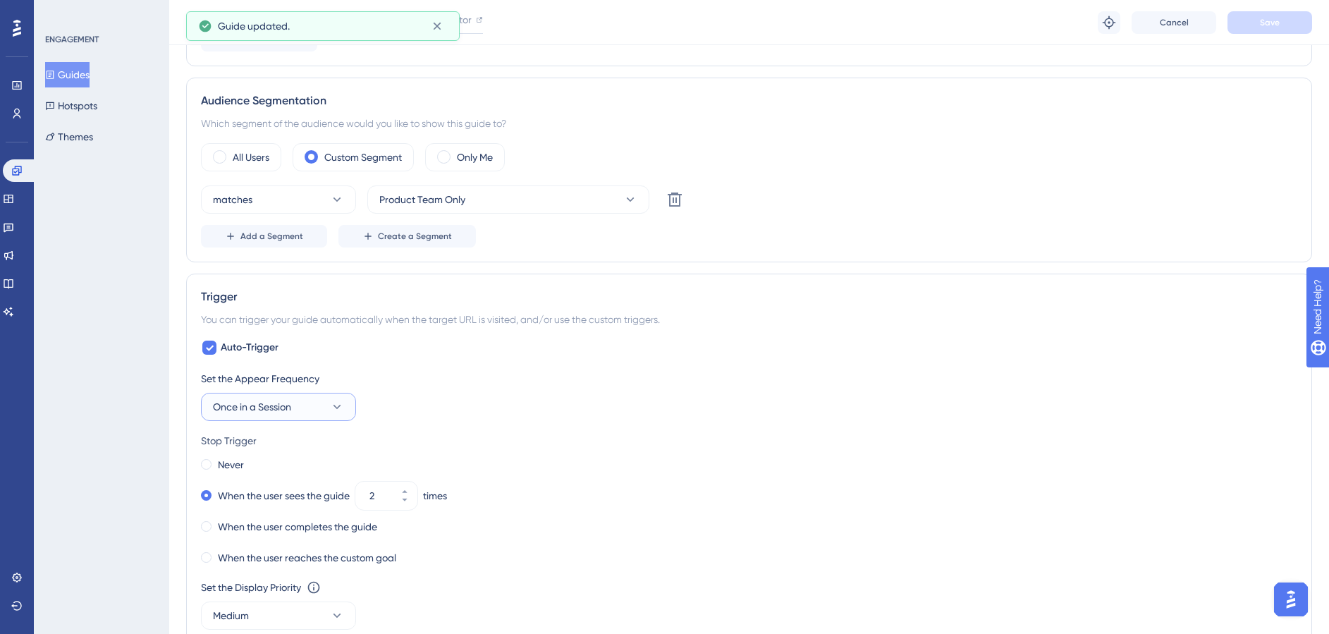
click at [243, 398] on span "Once in a Session" at bounding box center [252, 406] width 78 height 17
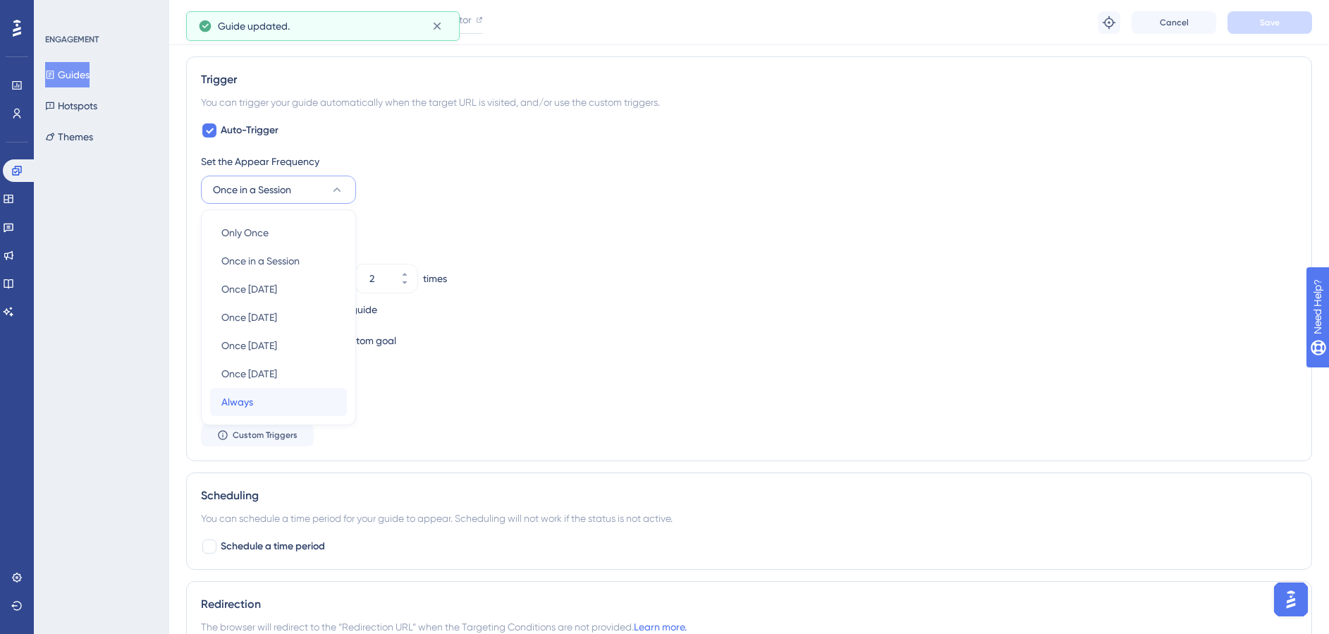
click at [269, 393] on div "Always Always" at bounding box center [278, 402] width 114 height 28
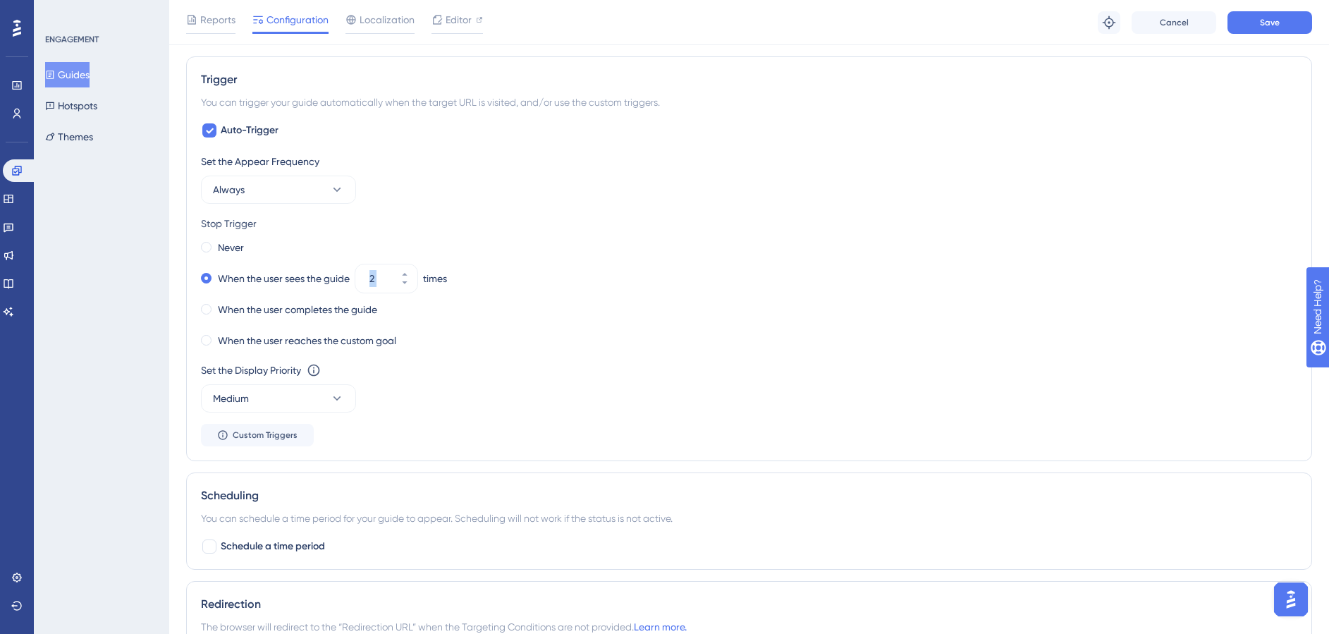
click at [663, 258] on div "Never When the user sees the guide 2 times When the user completes the guide Wh…" at bounding box center [749, 294] width 1096 height 113
click at [213, 247] on div "Never" at bounding box center [222, 248] width 43 height 20
click at [619, 308] on div "When the user completes the guide" at bounding box center [749, 310] width 1096 height 20
click at [1283, 12] on button "Save" at bounding box center [1269, 22] width 85 height 23
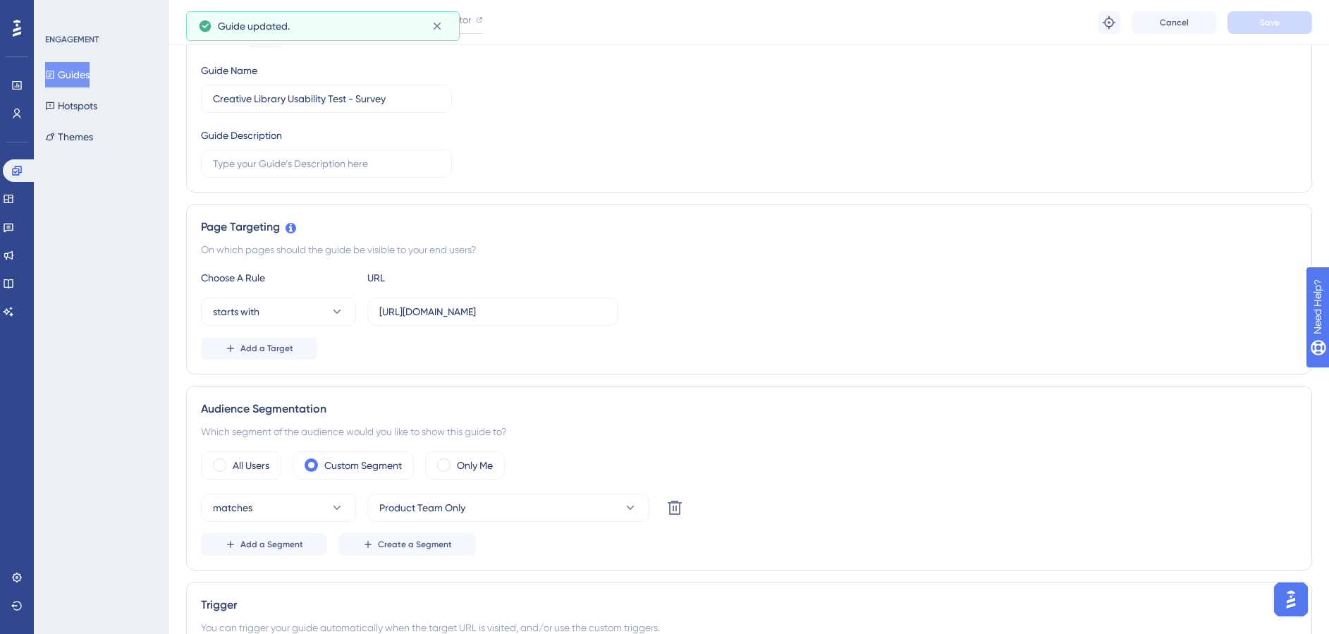
scroll to position [0, 0]
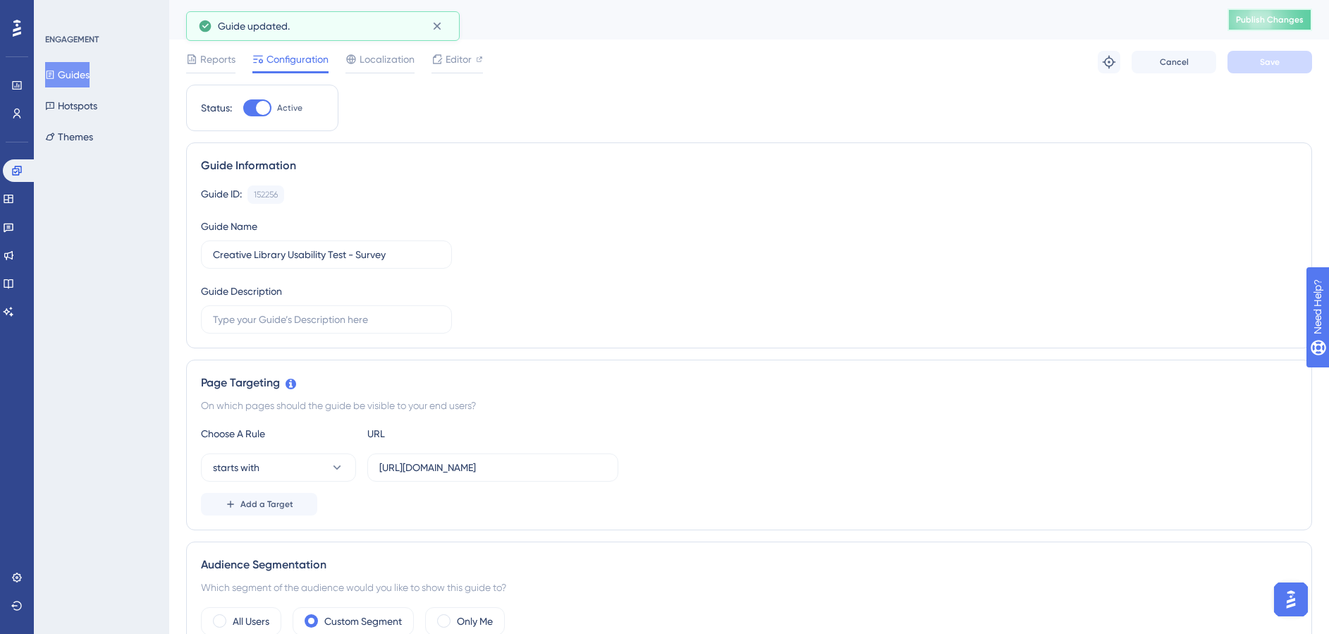
click at [1274, 25] on button "Publish Changes" at bounding box center [1269, 19] width 85 height 23
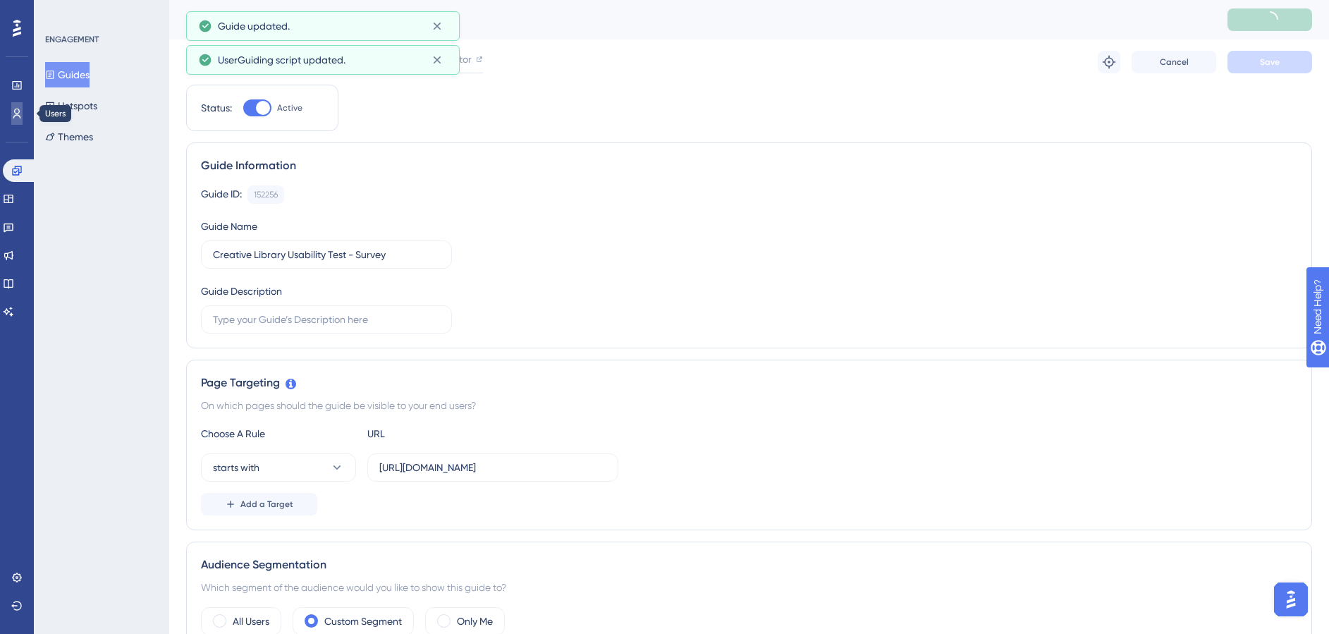
click at [18, 120] on link at bounding box center [16, 113] width 11 height 23
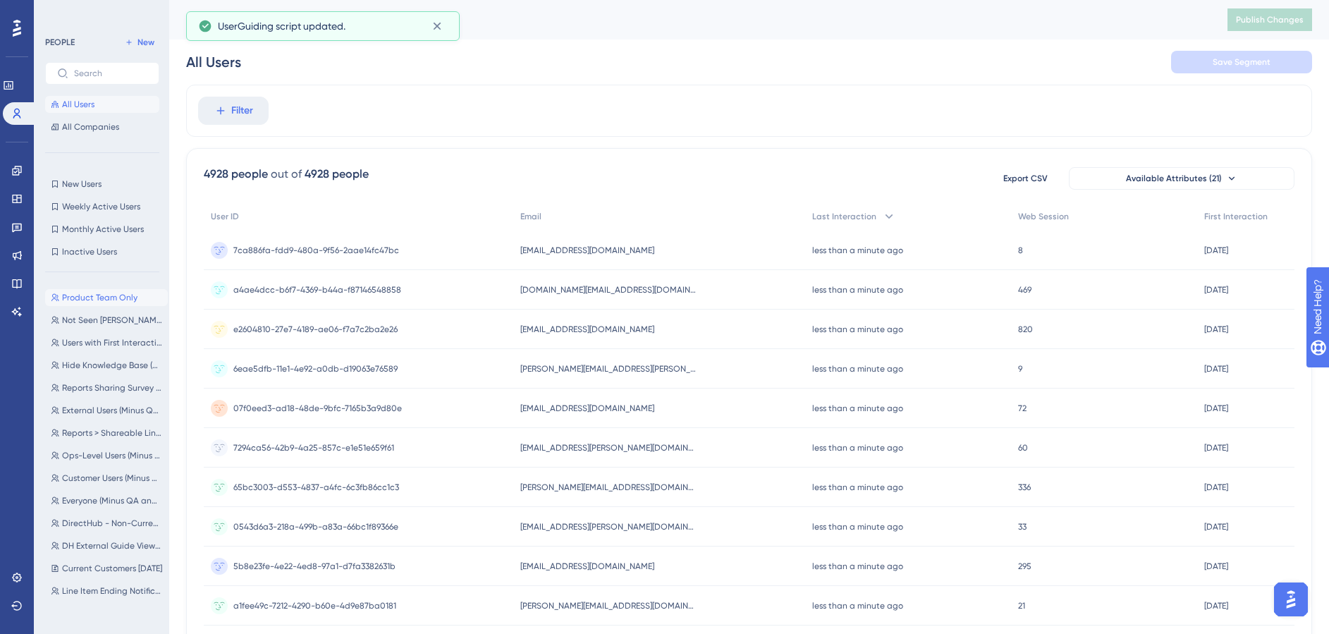
click at [85, 304] on button "Product Team Only Product Team Only" at bounding box center [106, 297] width 123 height 17
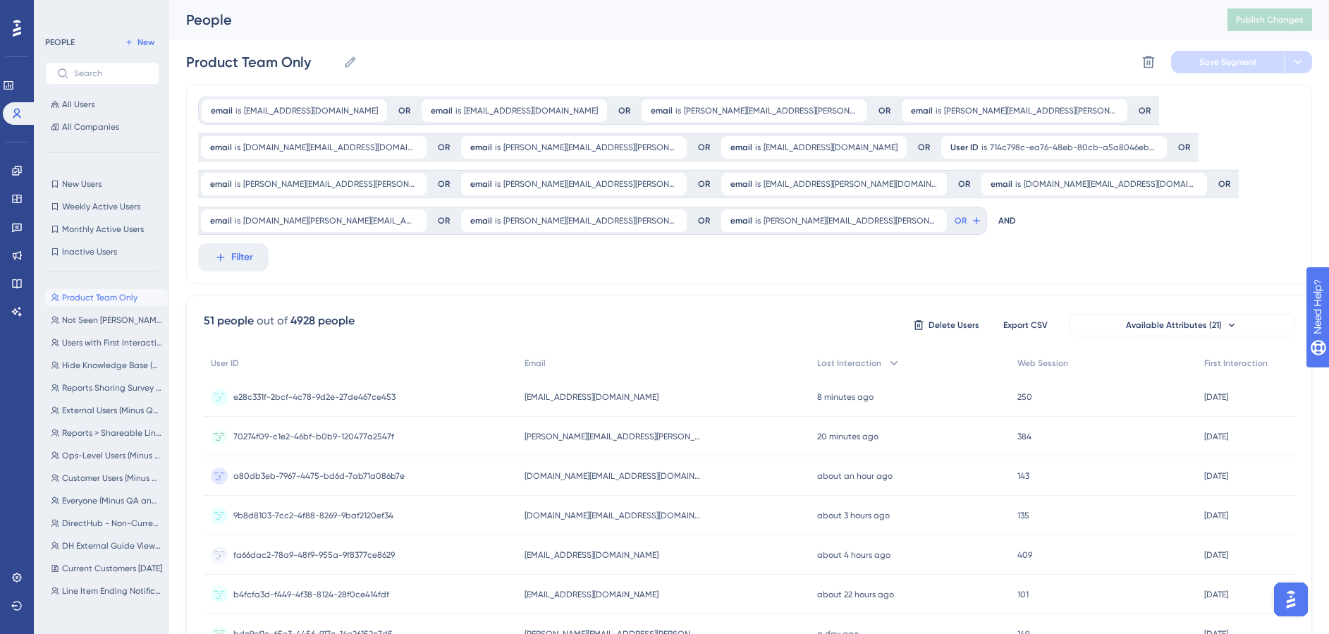
click at [746, 234] on div "email is vduclos@adcellerant.com vduclos@adcellerant.com Remove OR email is kgi…" at bounding box center [743, 166] width 1090 height 138
click at [971, 224] on icon at bounding box center [976, 220] width 11 height 11
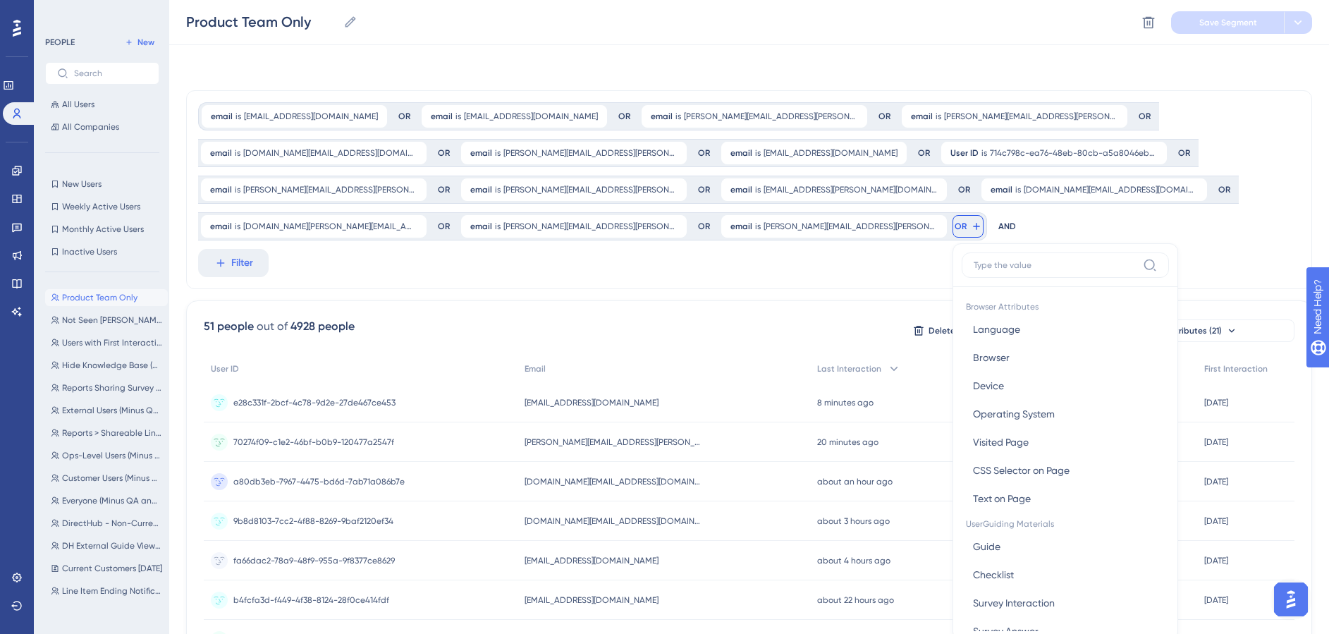
scroll to position [119, 0]
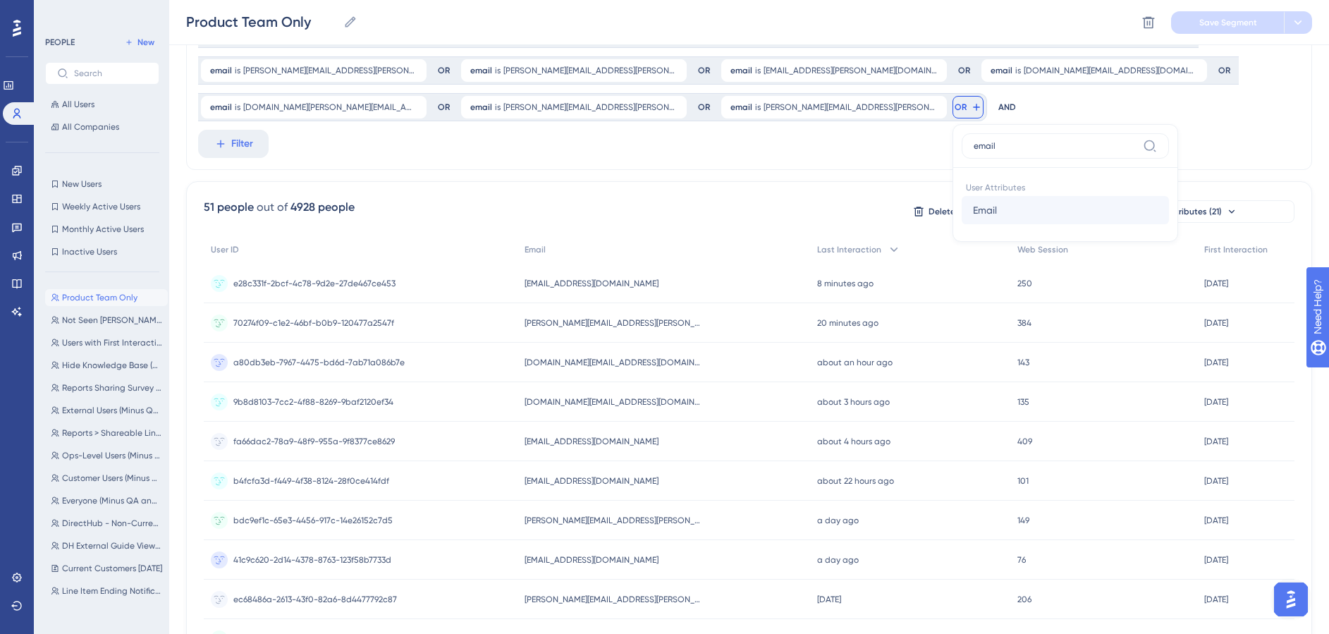
type input "email"
click at [961, 221] on button "Email Email" at bounding box center [1064, 210] width 207 height 28
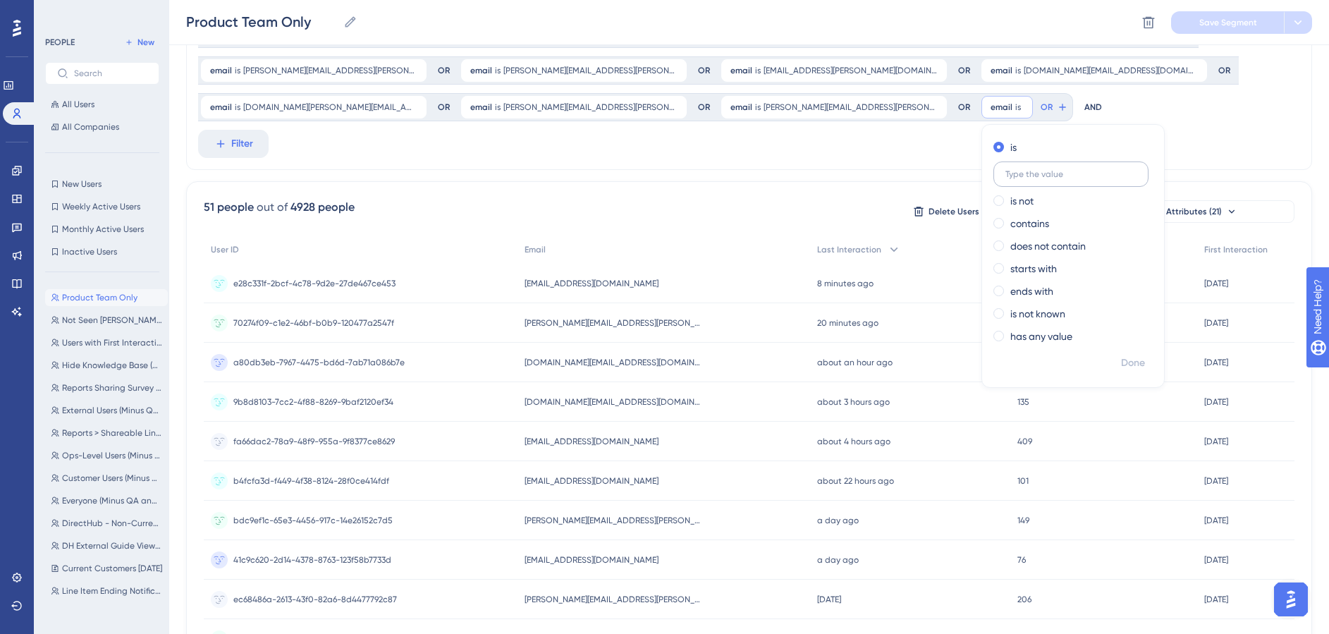
click at [1005, 176] on input "text" at bounding box center [1070, 174] width 131 height 10
type input "derrick.wiley@adcellerant.com"
click at [1121, 364] on span "Done" at bounding box center [1133, 363] width 24 height 17
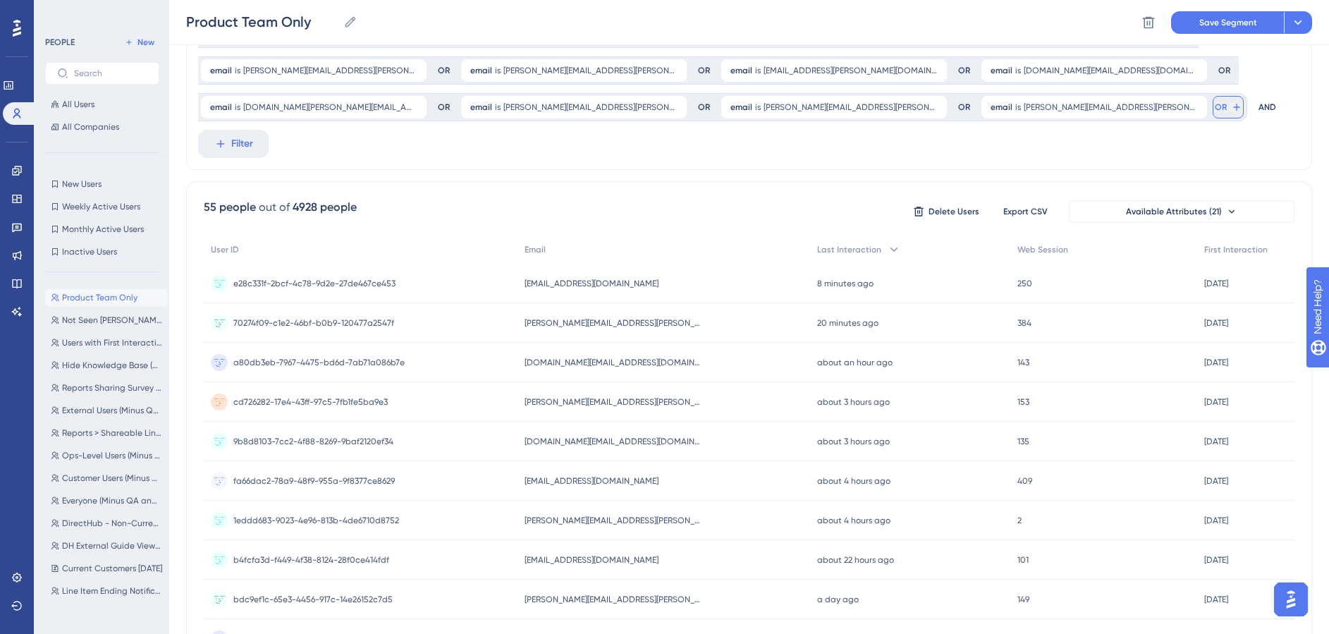
click at [1214, 109] on span "OR" at bounding box center [1220, 106] width 12 height 11
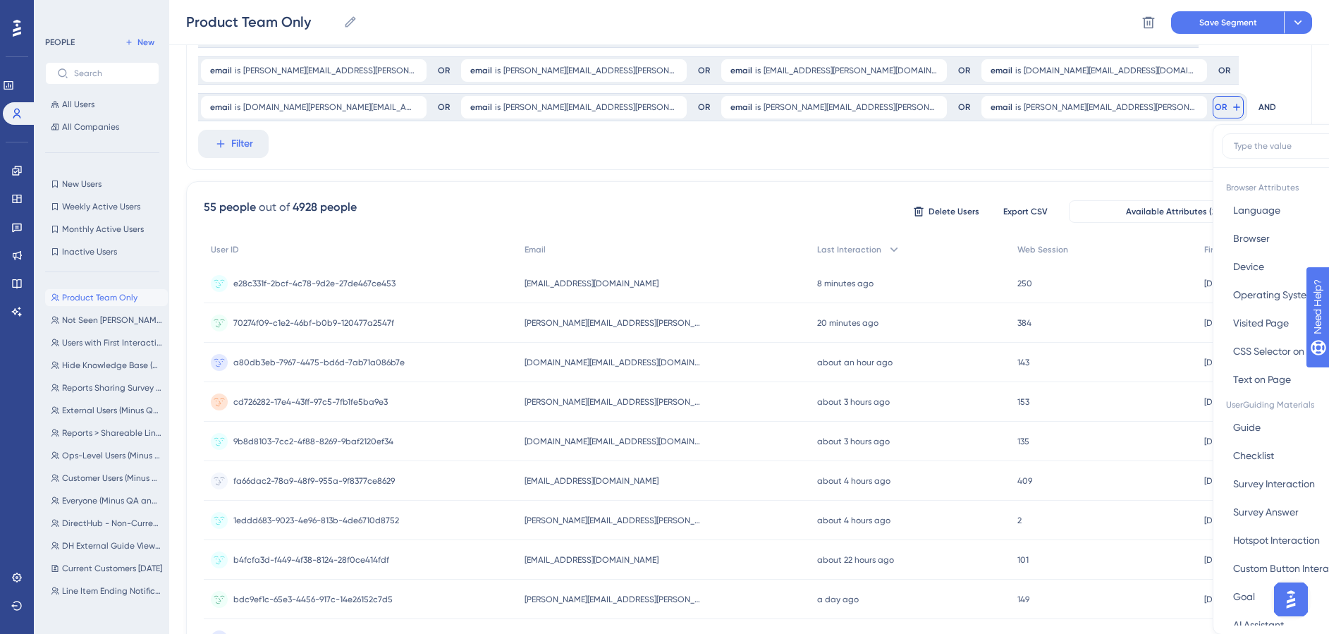
scroll to position [182, 0]
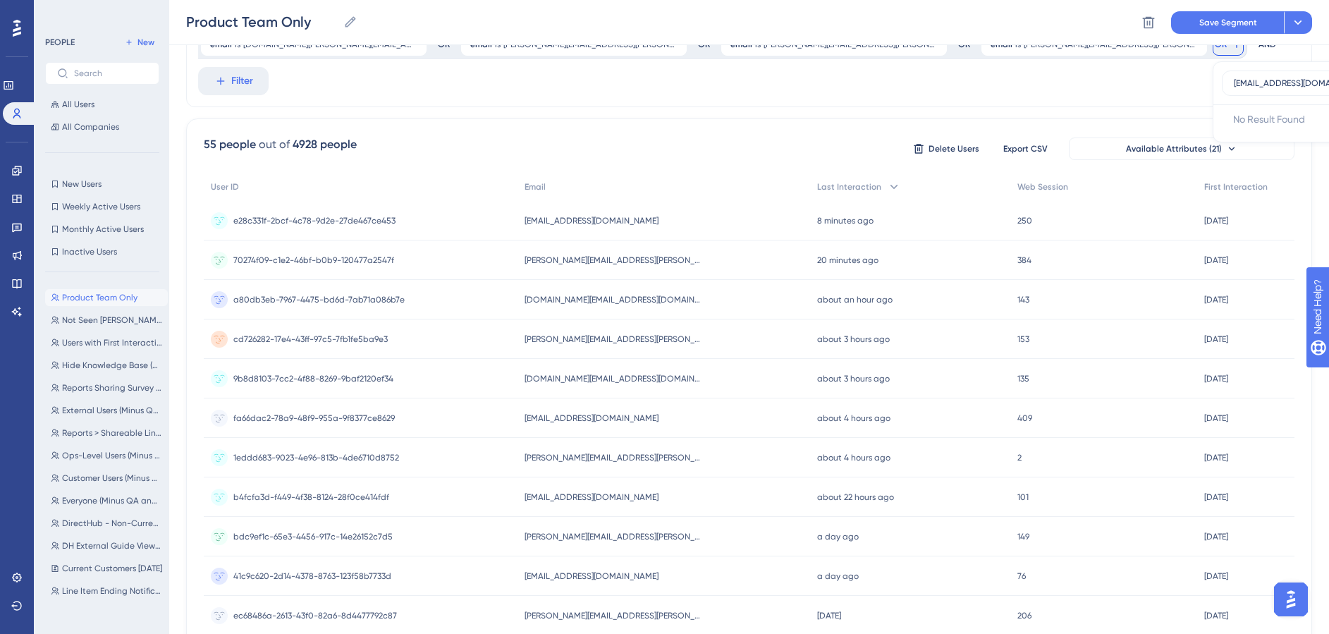
click at [1221, 90] on label "yue.han@adcellerant.com" at bounding box center [1324, 82] width 207 height 25
click at [1233, 89] on input "yue.han@adcellerant.com" at bounding box center [1315, 83] width 164 height 11
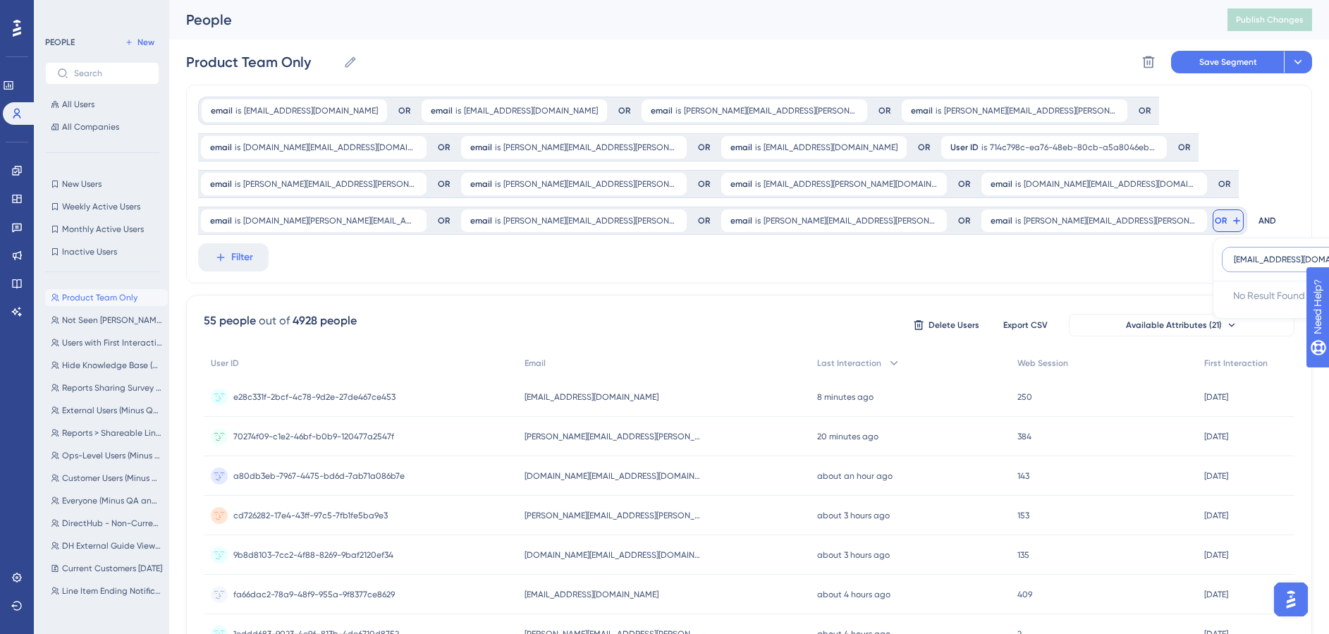
click at [1233, 258] on input "yue.han@adcellerant.com" at bounding box center [1315, 259] width 164 height 11
type input "yue.han@adcellerant.com"
click at [1164, 237] on div "email is vduclos@adcellerant.com vduclos@adcellerant.com Remove OR email is kgi…" at bounding box center [749, 184] width 1126 height 199
click at [1231, 217] on icon at bounding box center [1236, 220] width 11 height 11
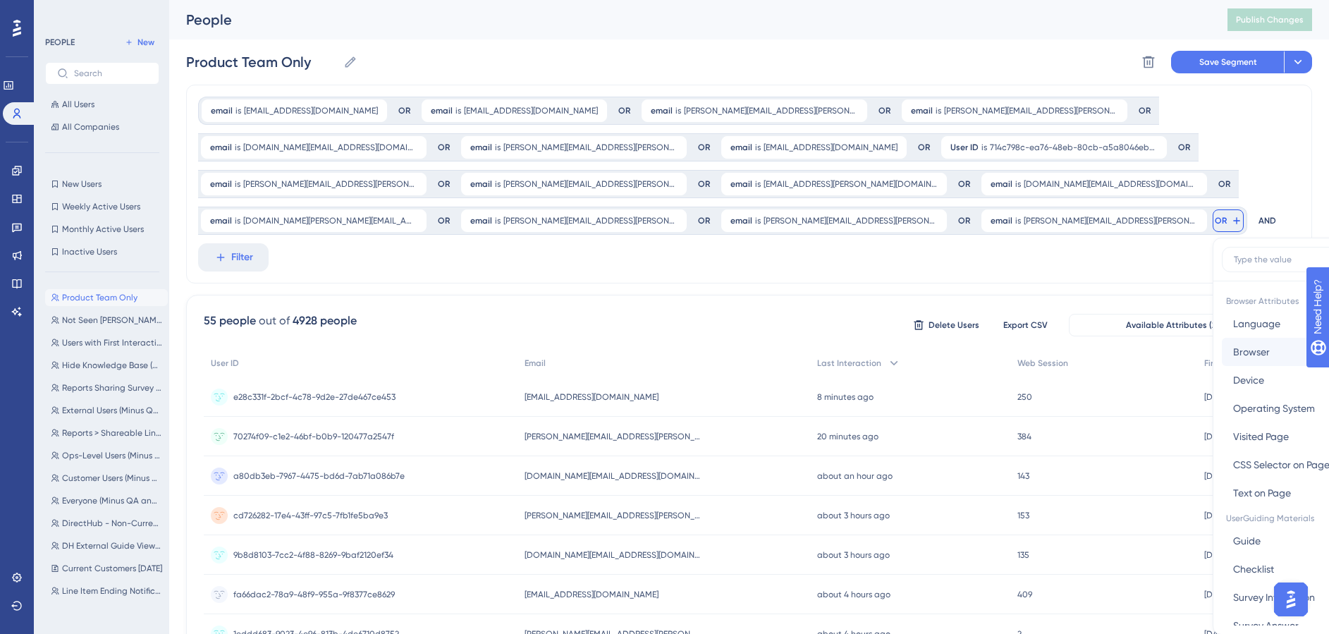
scroll to position [119, 0]
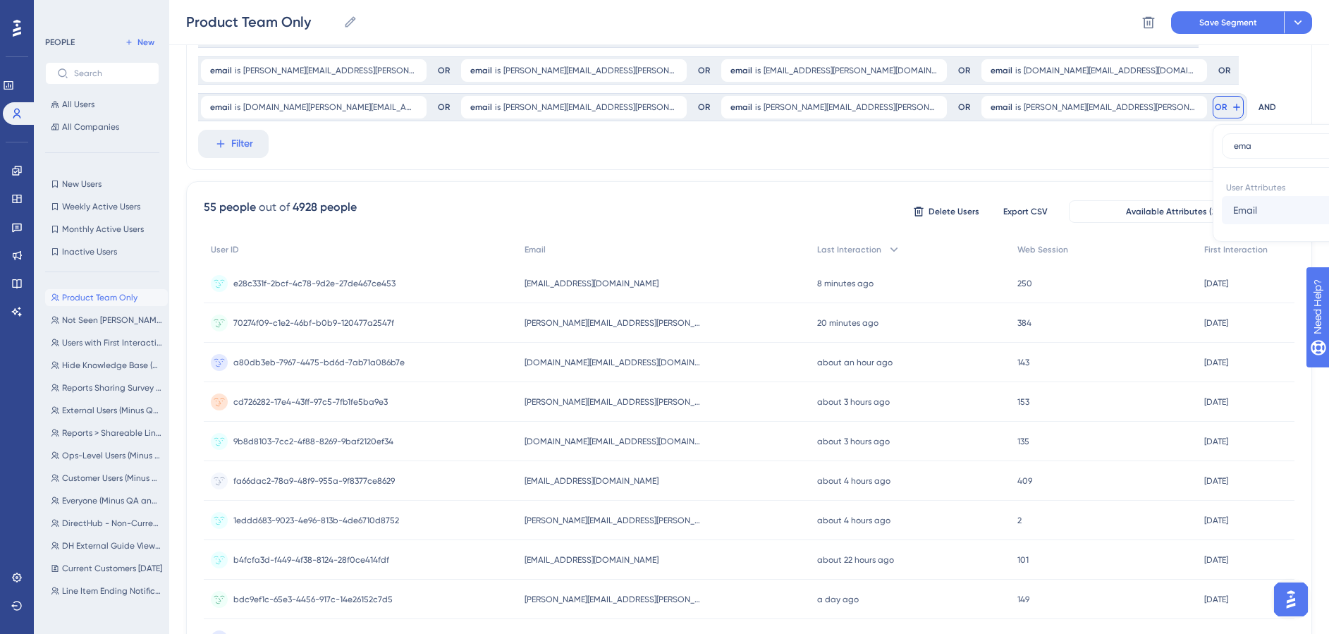
type input "ema"
click at [1233, 208] on span "Email" at bounding box center [1245, 210] width 24 height 17
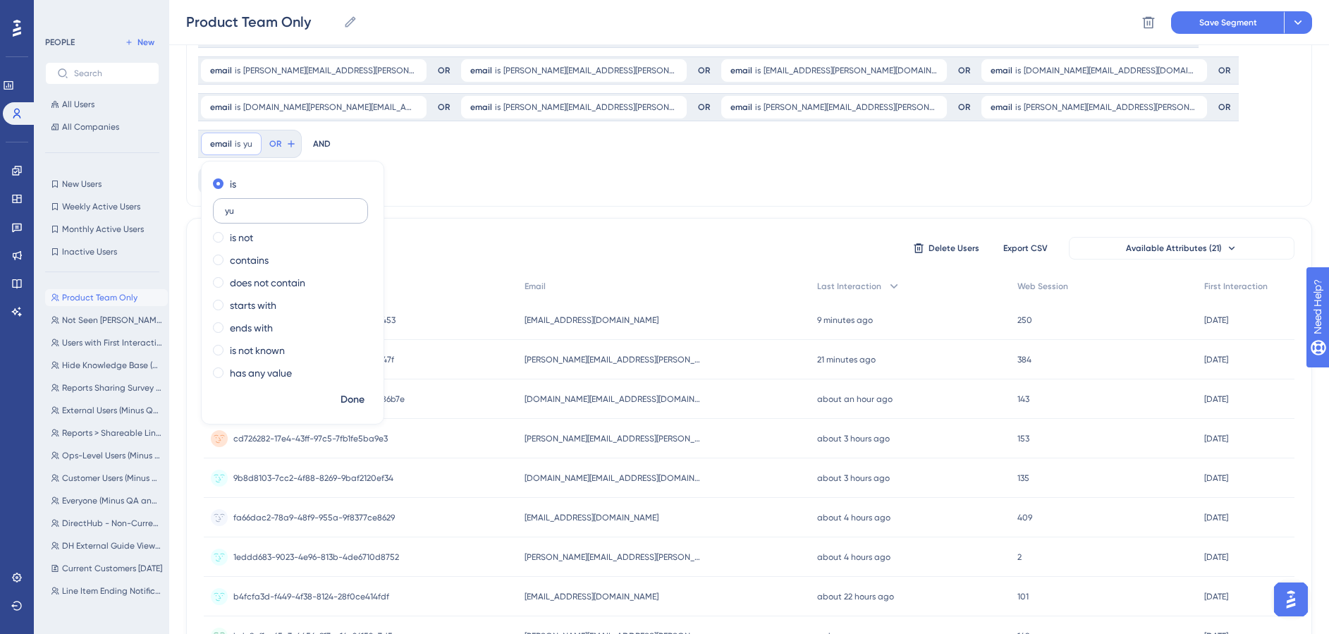
type input "y"
type input "yue.han@adcellerant.com"
click at [366, 364] on div "has any value" at bounding box center [290, 372] width 154 height 17
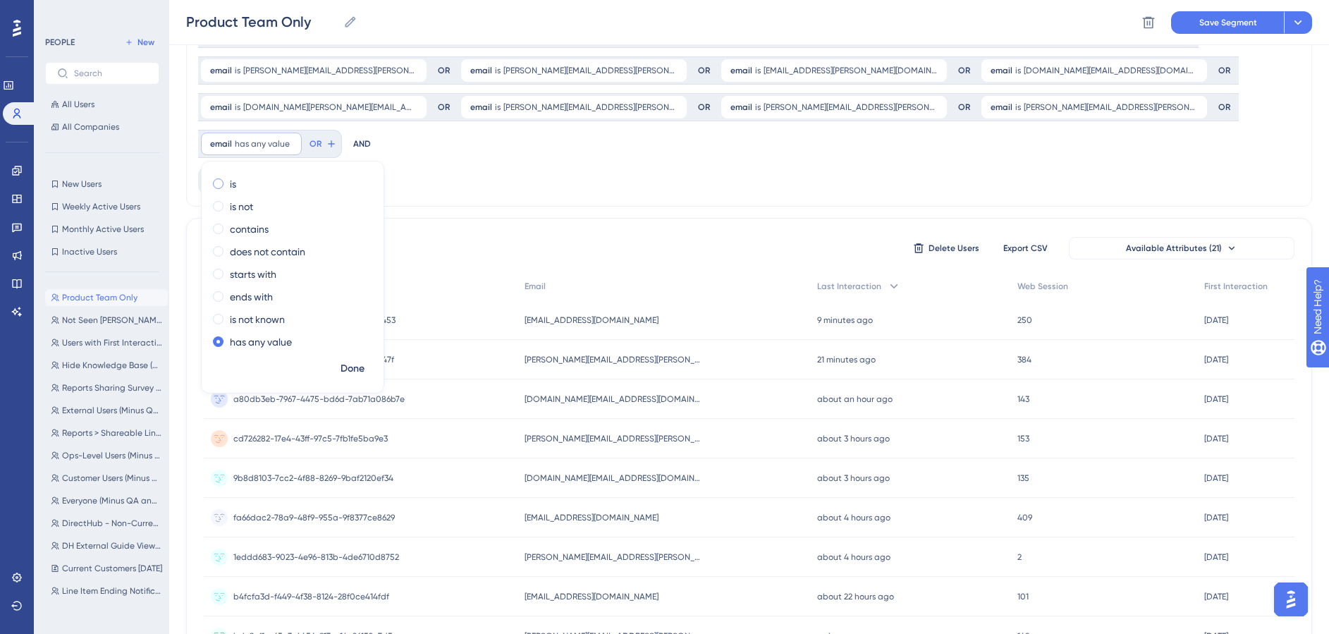
click at [366, 175] on div "is" at bounding box center [290, 183] width 154 height 17
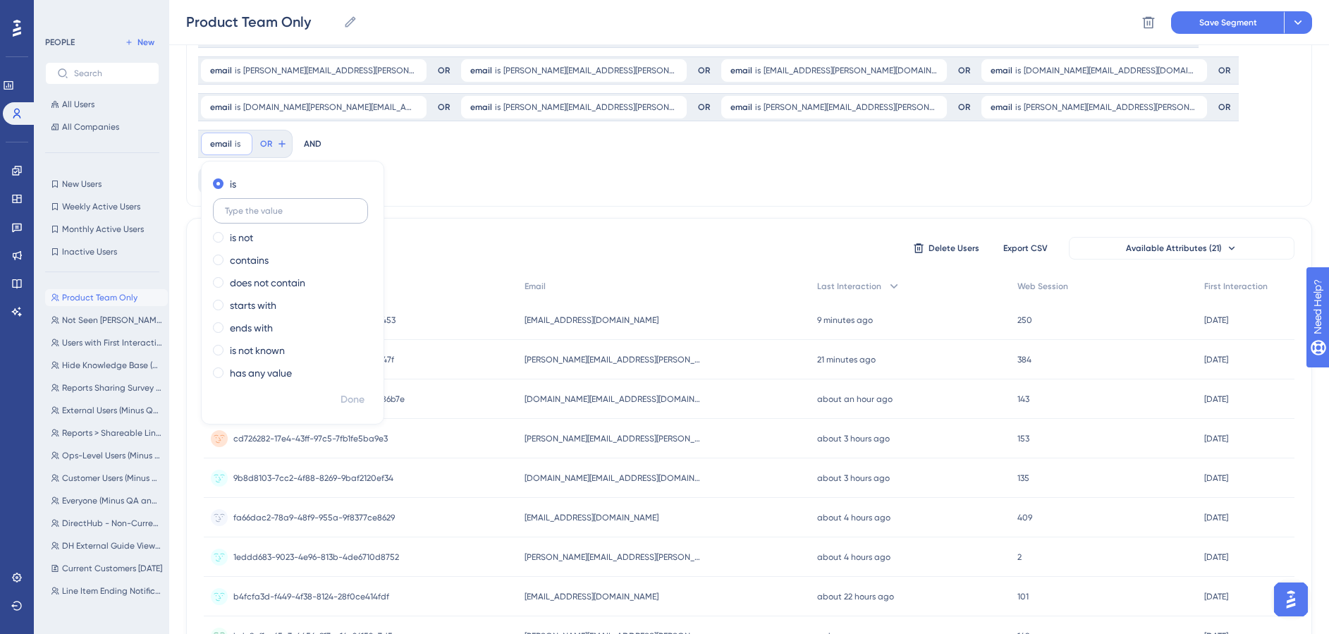
click at [356, 206] on input "text" at bounding box center [290, 211] width 131 height 10
type input "yue.han@adcellerant.com"
click at [364, 391] on span "Done" at bounding box center [352, 399] width 24 height 17
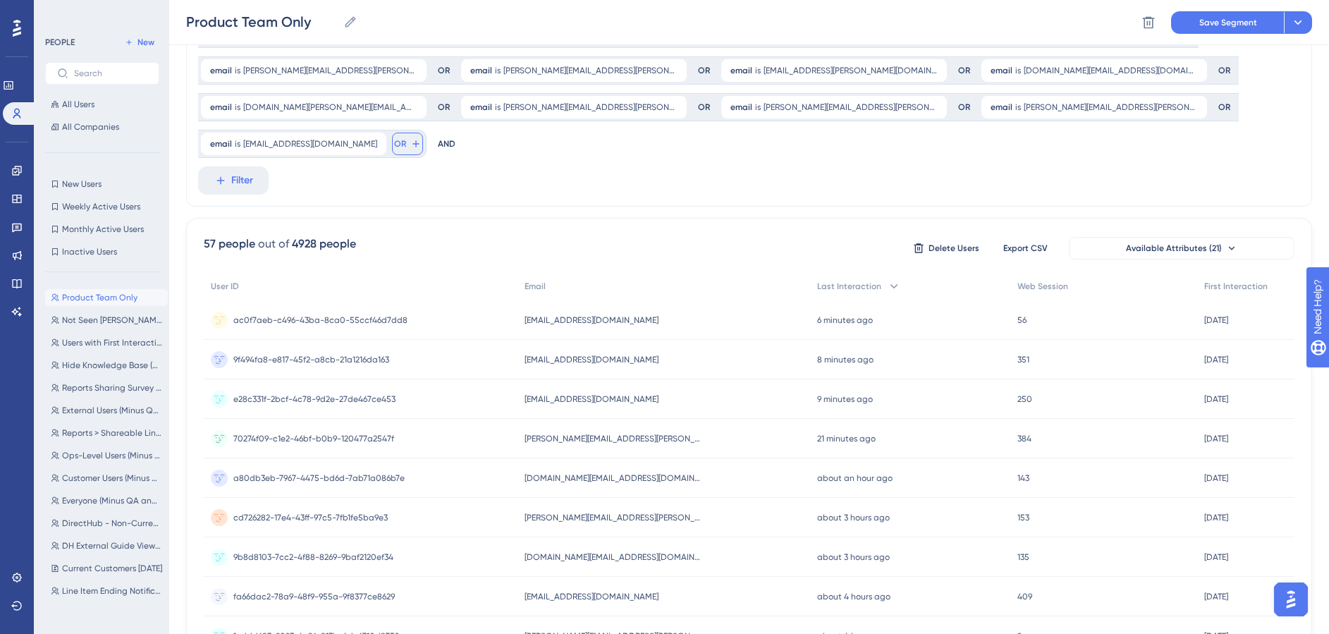
click at [421, 138] on icon at bounding box center [415, 143] width 11 height 11
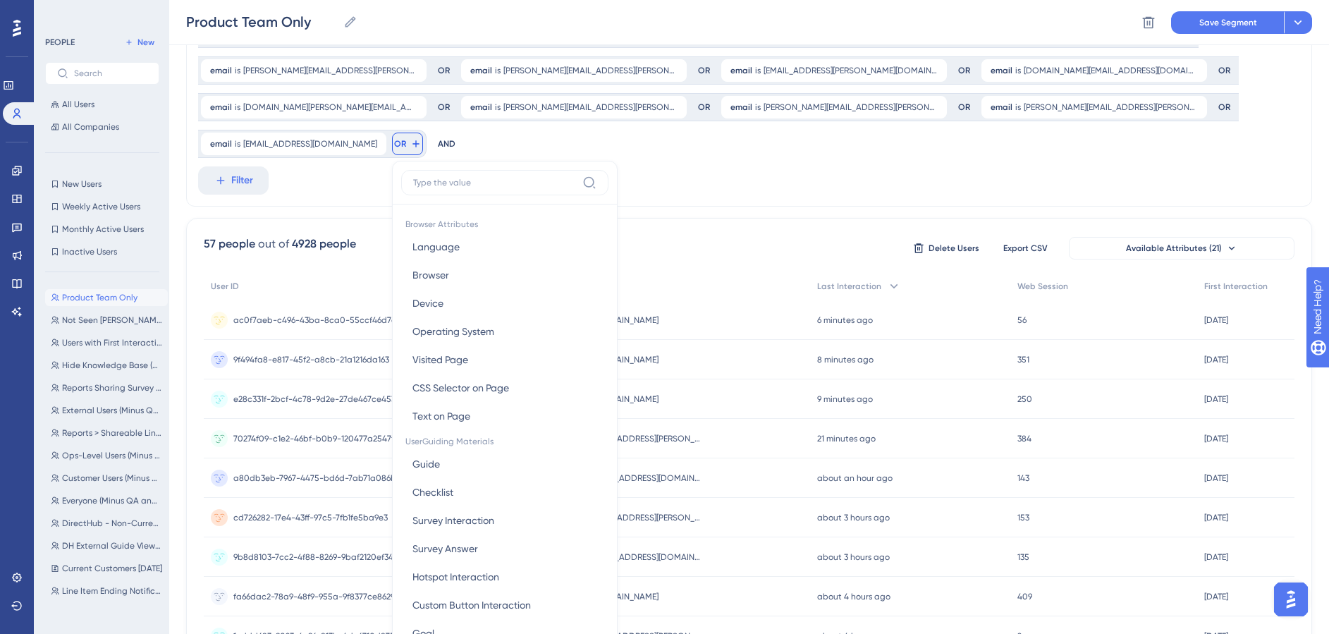
scroll to position [182, 0]
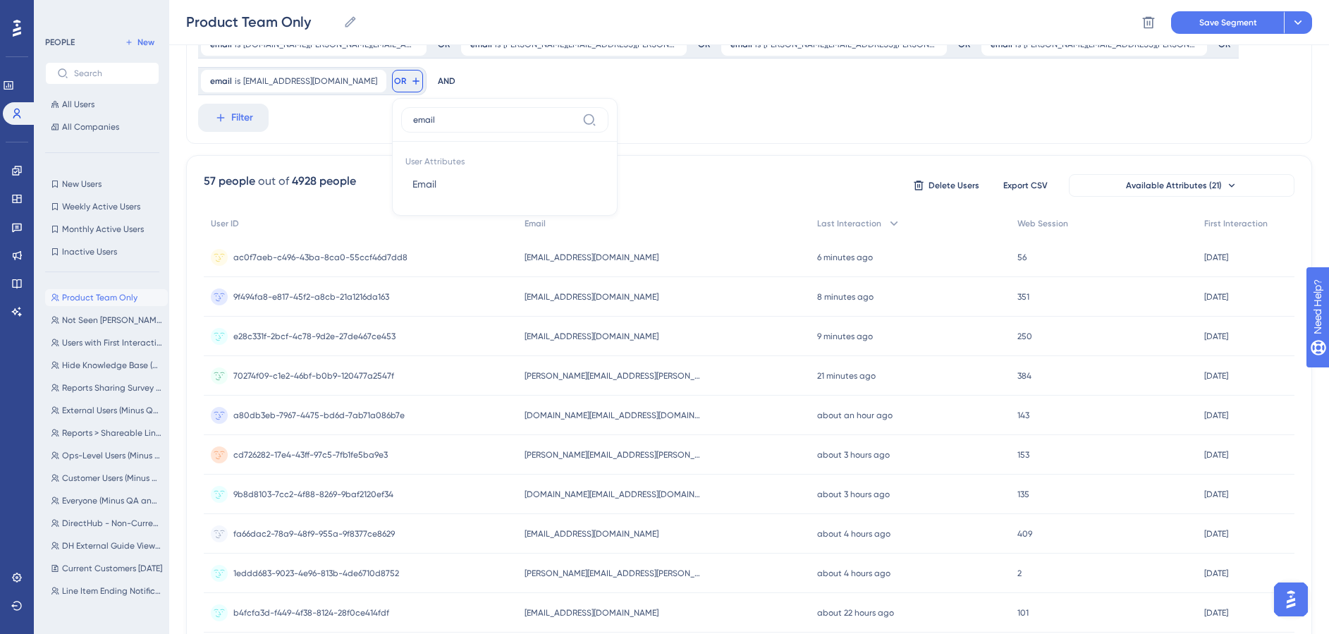
type input "email"
click at [608, 150] on span "User Attributes" at bounding box center [504, 160] width 207 height 20
click at [608, 170] on button "Email Email" at bounding box center [504, 184] width 207 height 28
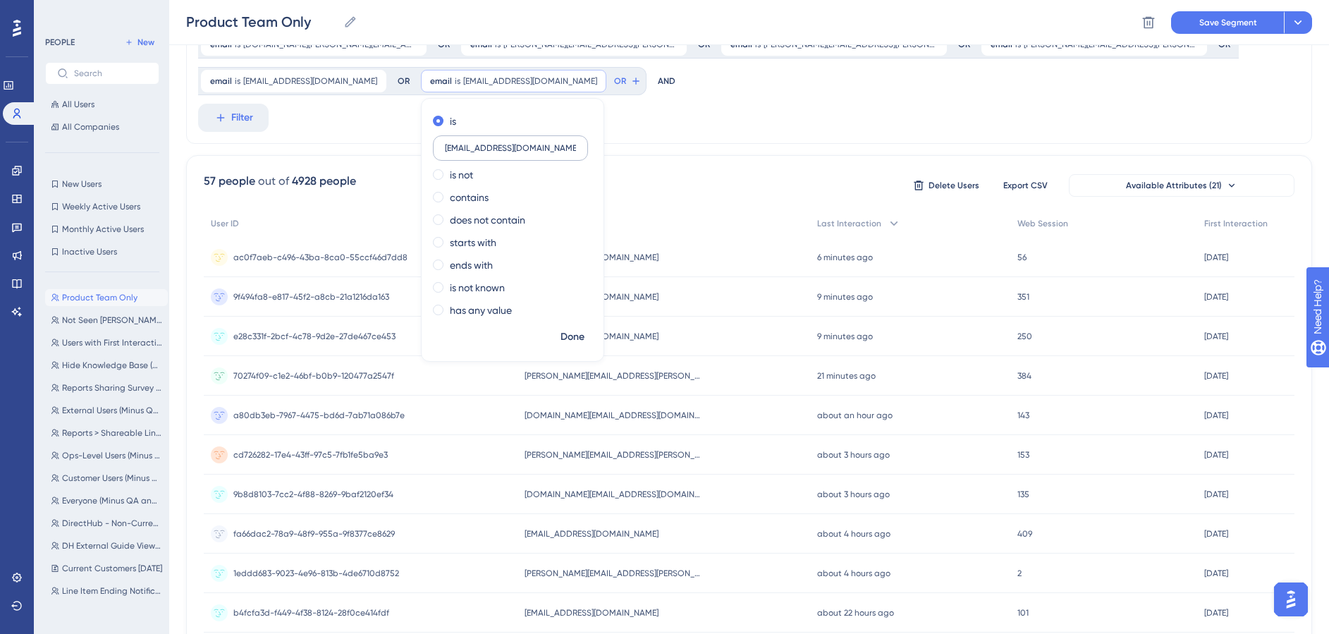
type input "qi.sun@adcellerant.com"
click at [592, 324] on button "Done" at bounding box center [572, 336] width 39 height 25
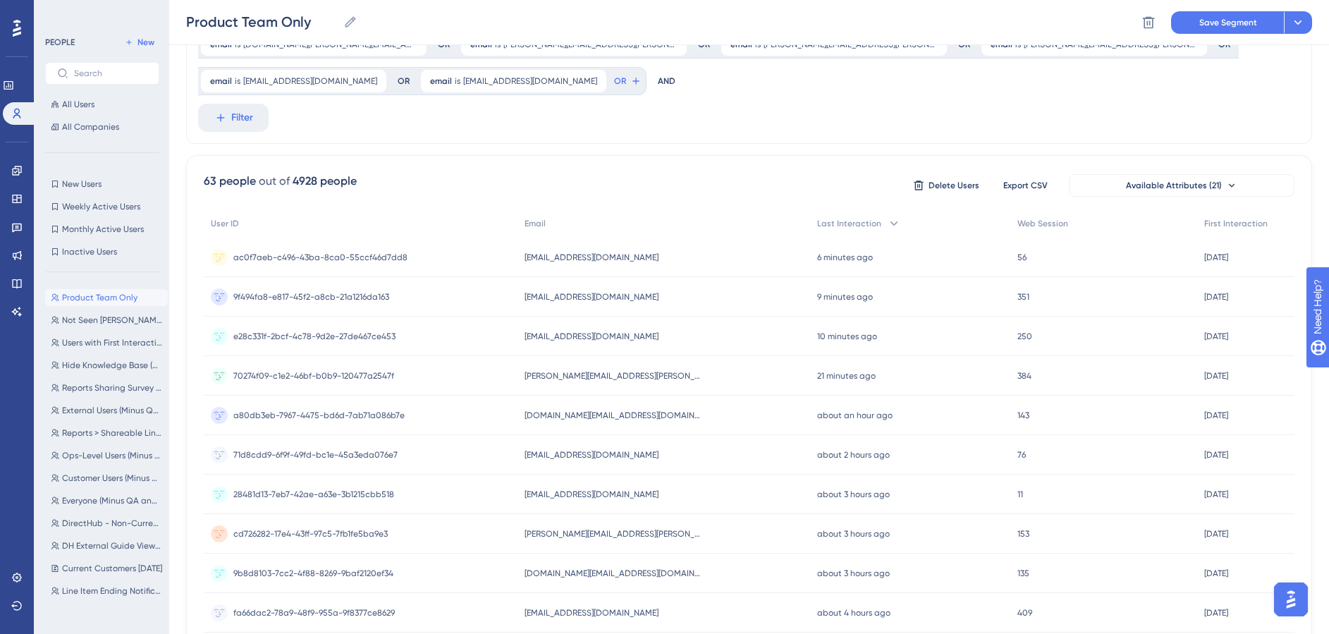
scroll to position [164, 0]
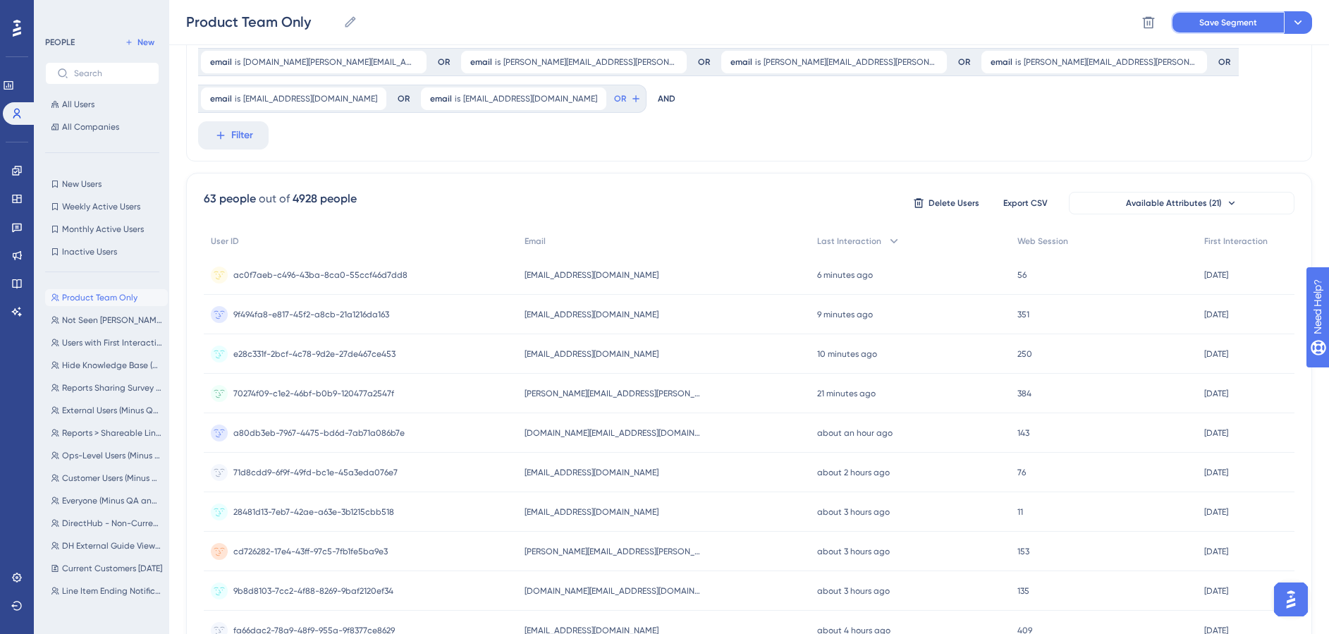
click at [1226, 19] on span "Save Segment" at bounding box center [1228, 22] width 58 height 11
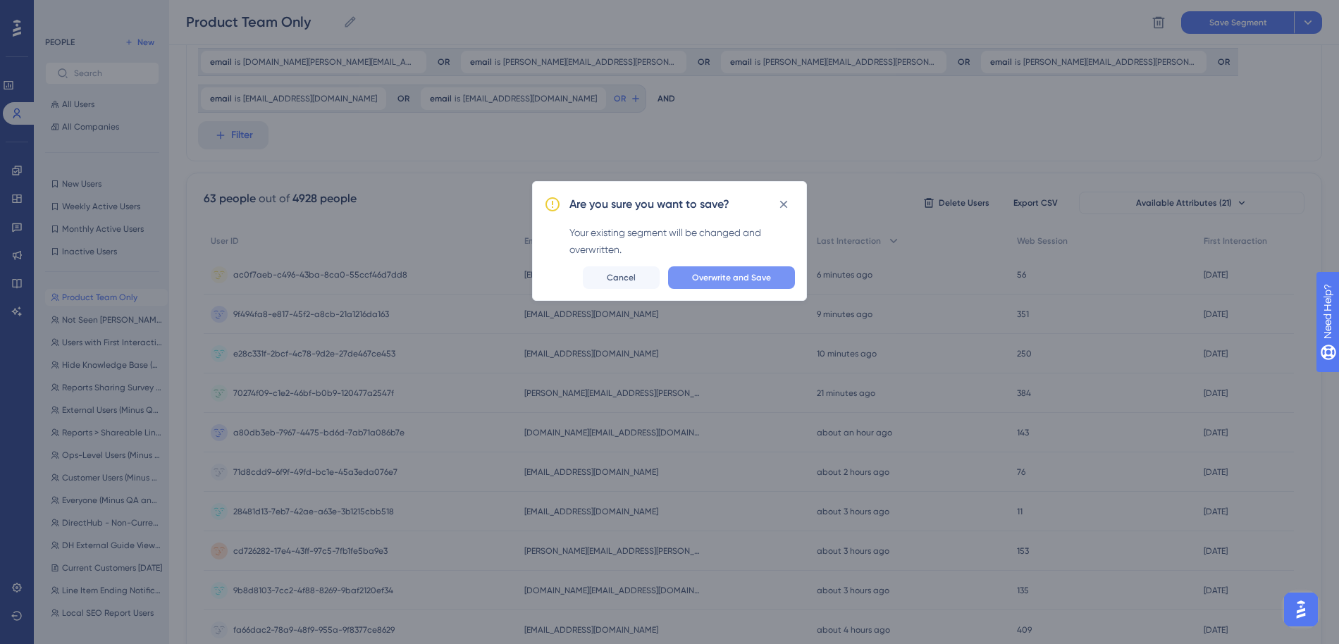
click at [718, 285] on button "Overwrite and Save" at bounding box center [731, 277] width 127 height 23
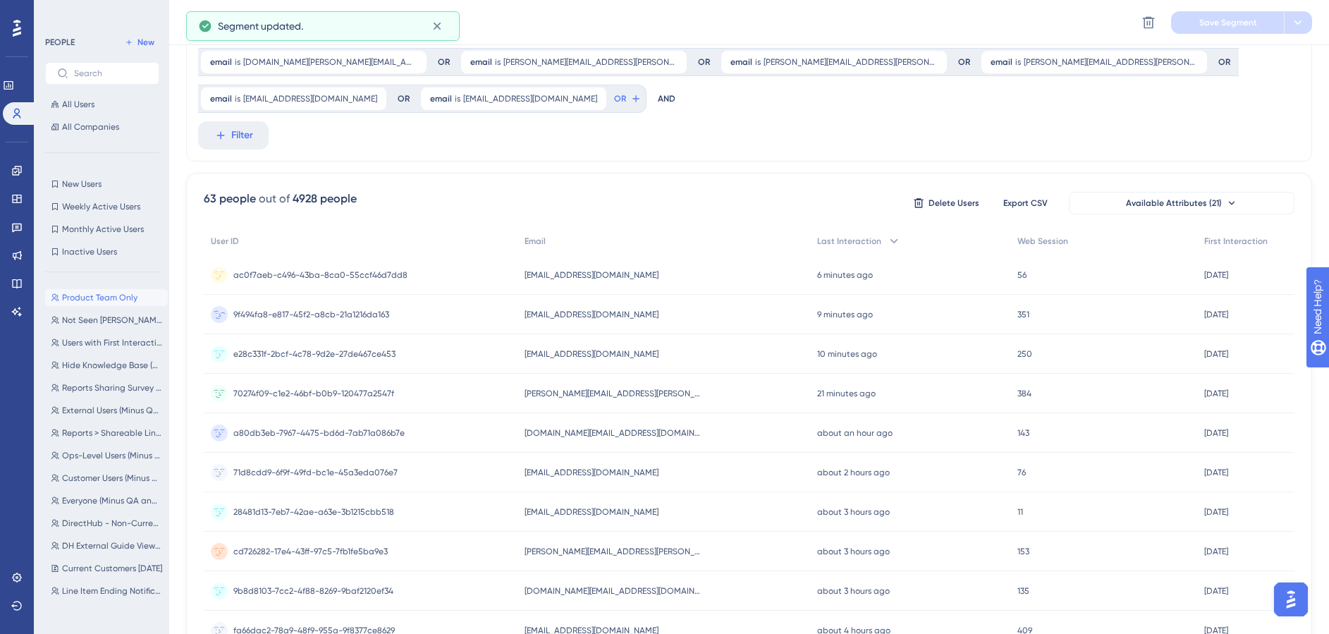
scroll to position [0, 0]
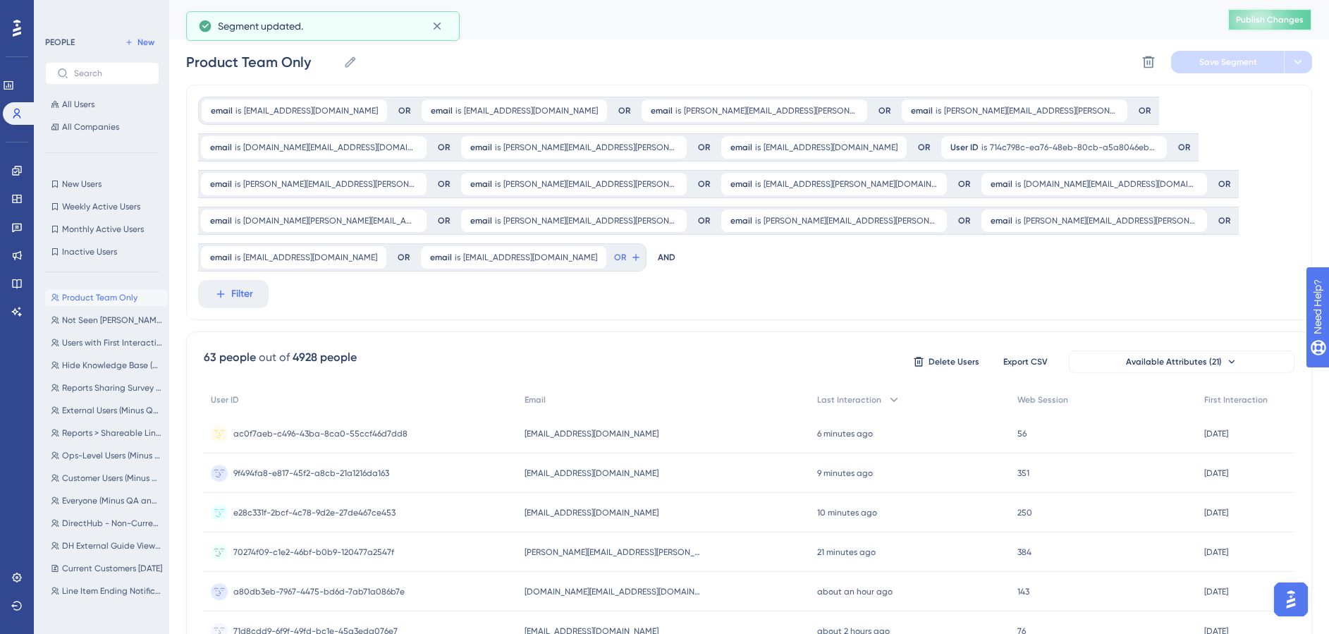
click at [1312, 23] on button "Publish Changes" at bounding box center [1269, 19] width 85 height 23
click at [32, 161] on div "Performance Users Engagement Widgets Feedback Product Updates Knowledge Base AI…" at bounding box center [17, 317] width 34 height 634
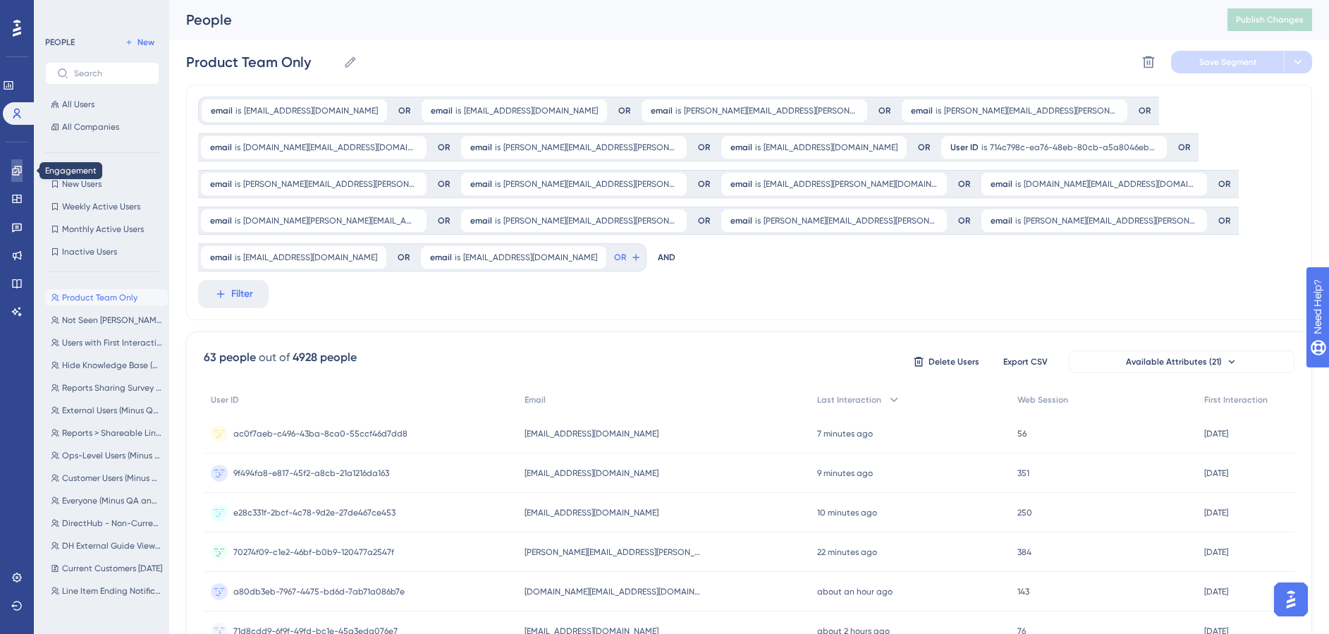
click at [23, 170] on link at bounding box center [16, 170] width 11 height 23
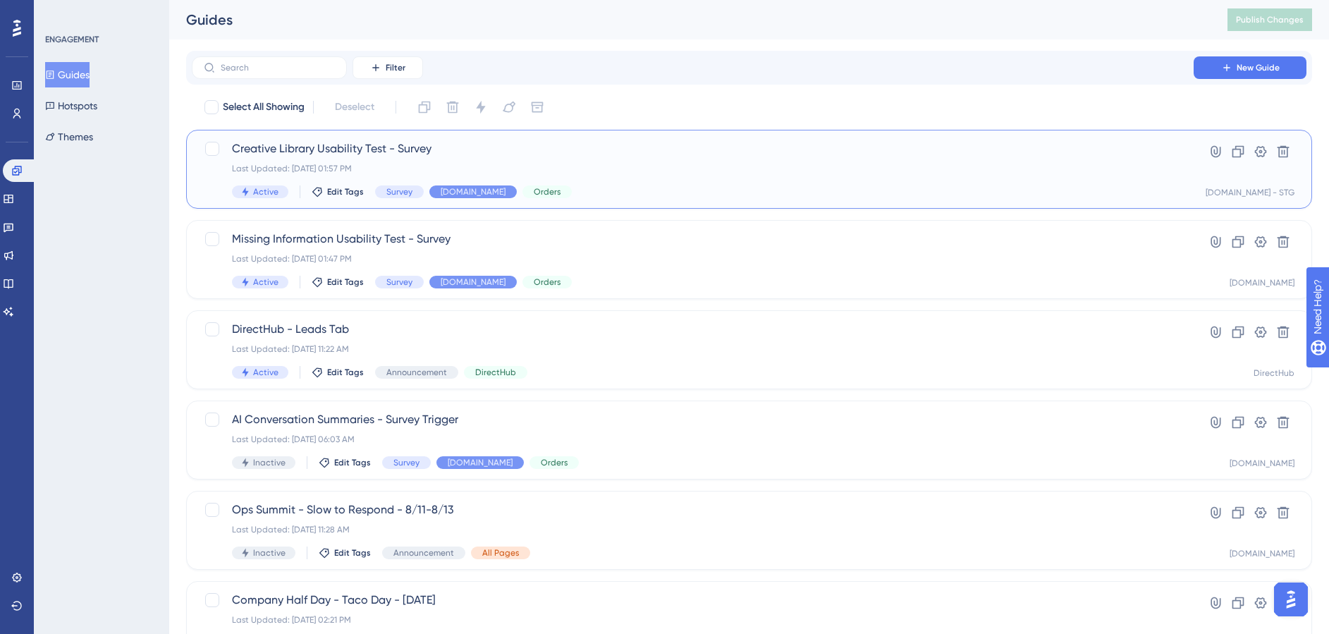
click at [386, 163] on div "Last Updated: Sep 18 2025, 01:57 PM" at bounding box center [692, 168] width 921 height 11
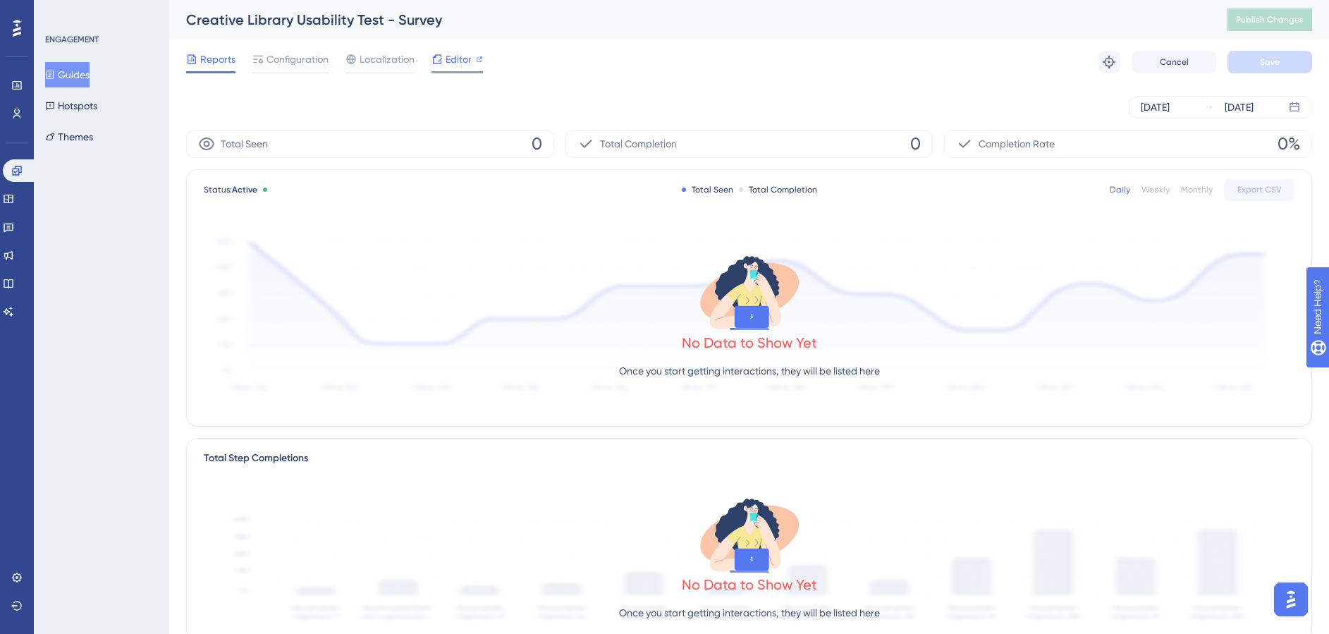
click at [451, 54] on span "Editor" at bounding box center [458, 59] width 26 height 17
click at [304, 58] on span "Configuration" at bounding box center [297, 59] width 62 height 17
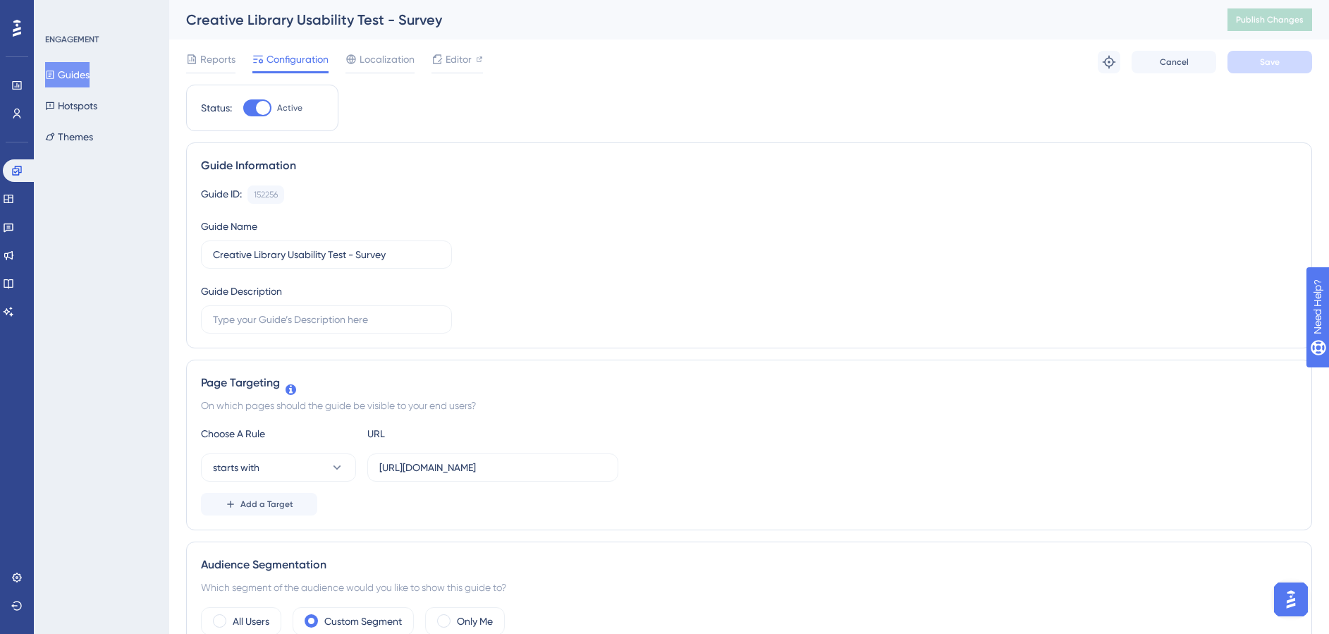
scroll to position [171, 0]
